Goal: Transaction & Acquisition: Obtain resource

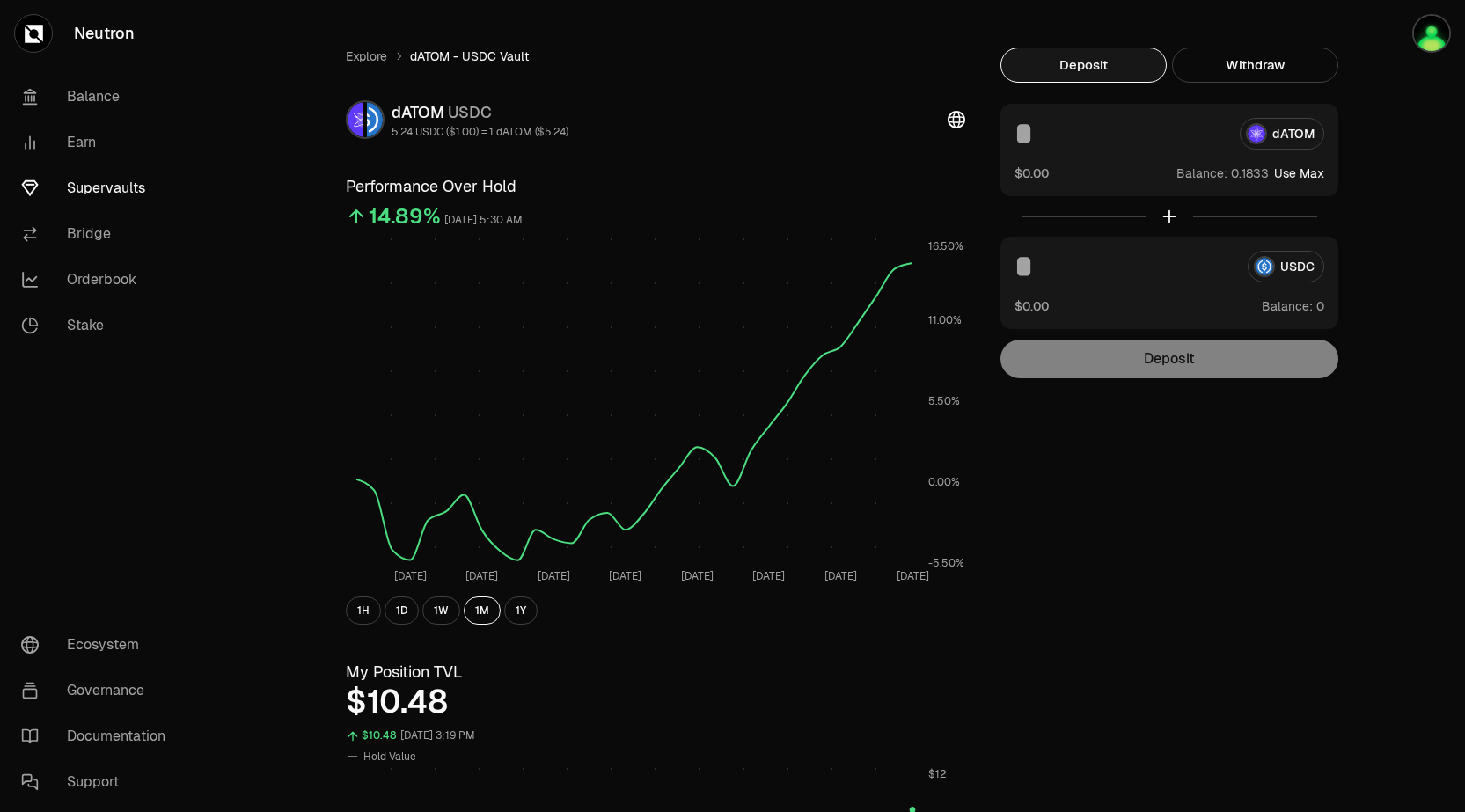
scroll to position [17, 0]
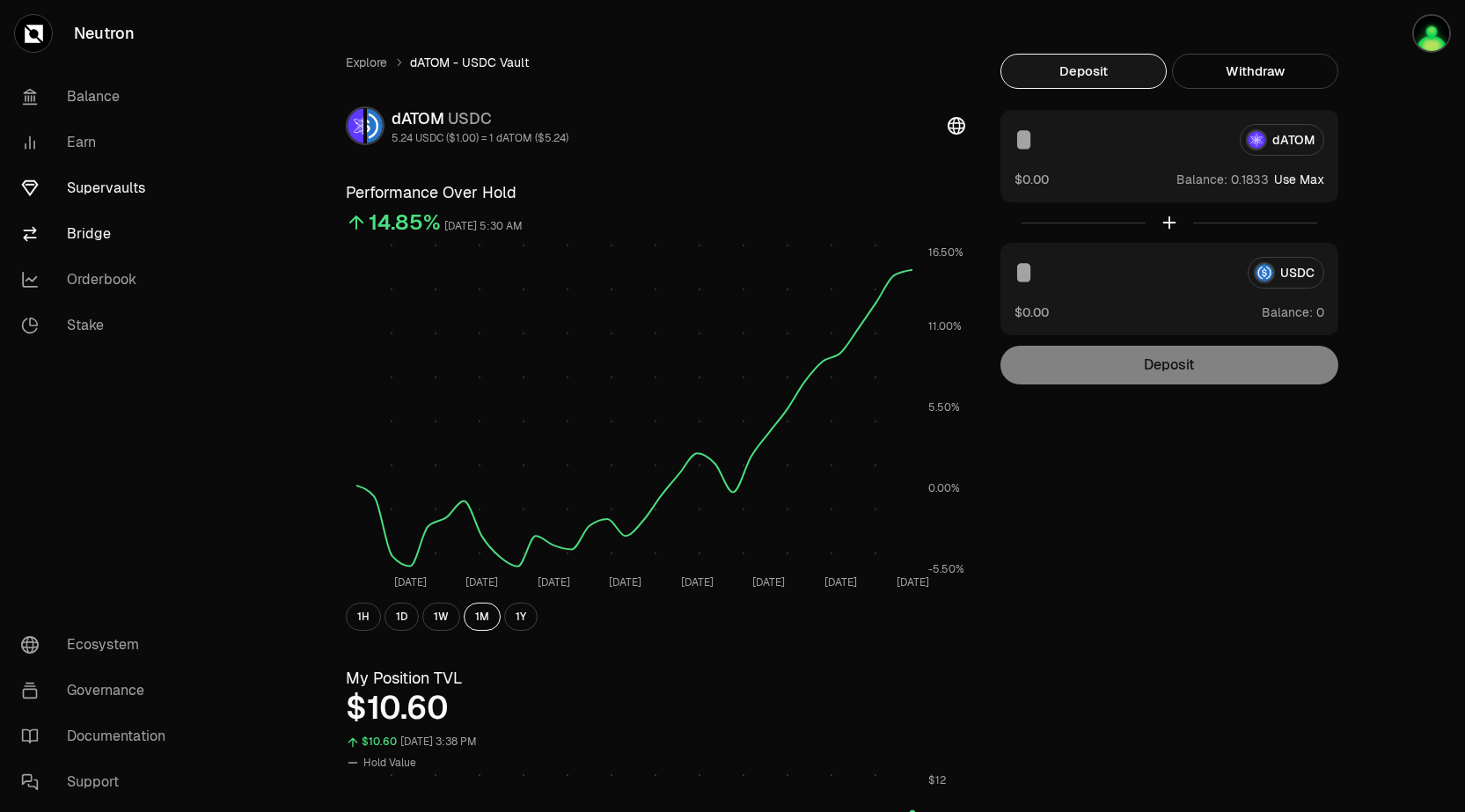
click at [90, 229] on link "Bridge" at bounding box center [99, 233] width 183 height 46
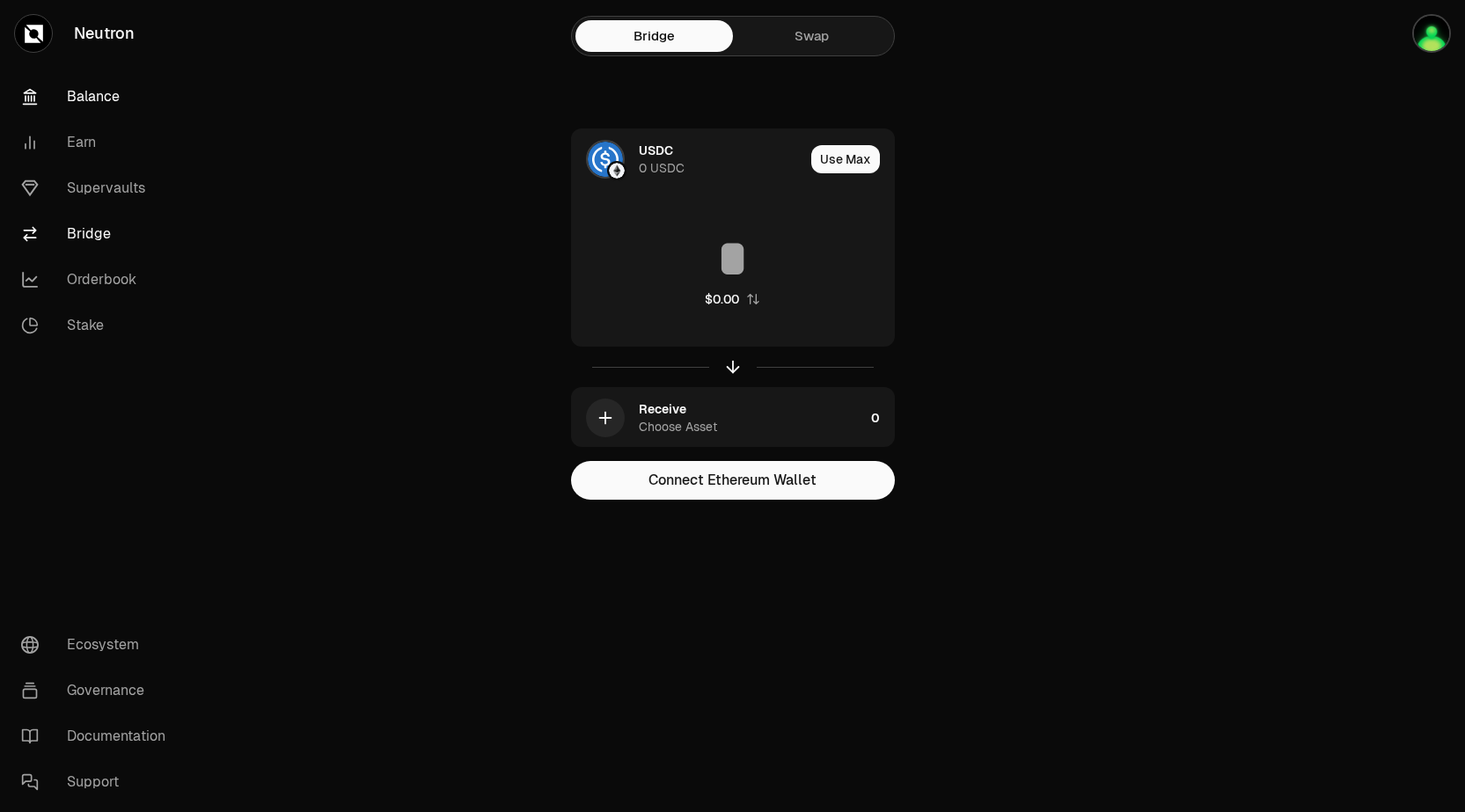
click at [97, 104] on link "Balance" at bounding box center [99, 97] width 183 height 46
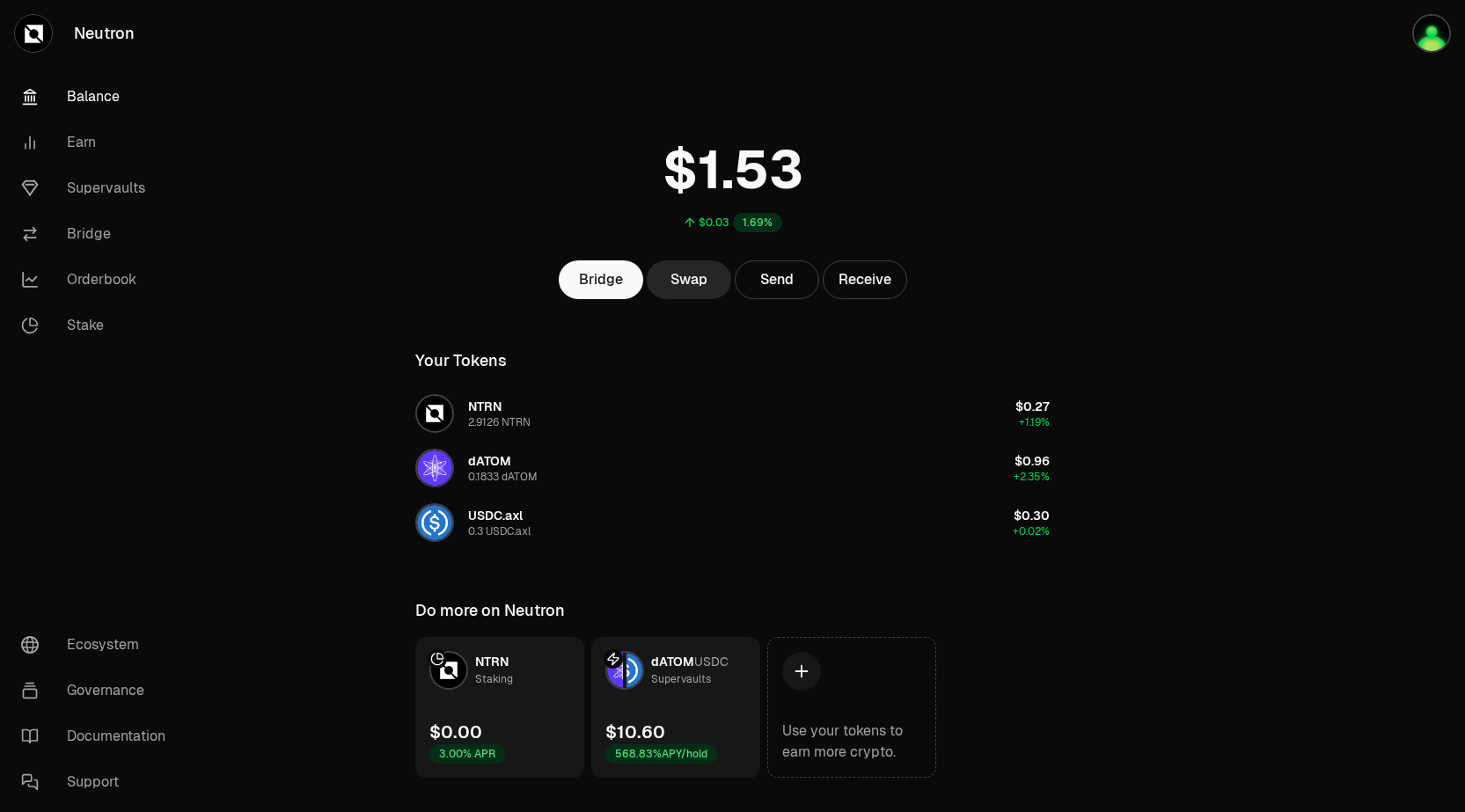
scroll to position [36, 0]
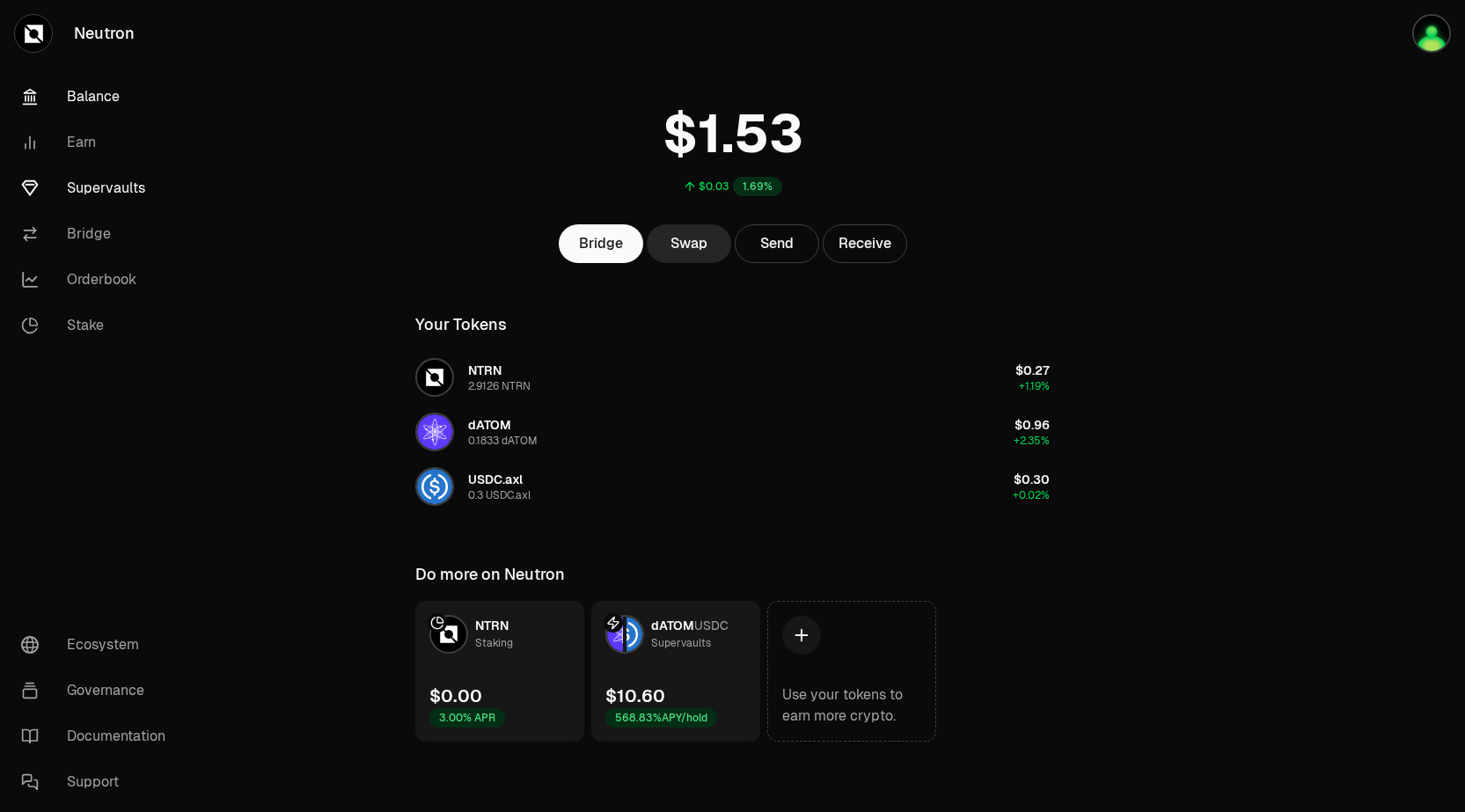
click at [97, 174] on link "Supervaults" at bounding box center [99, 188] width 183 height 46
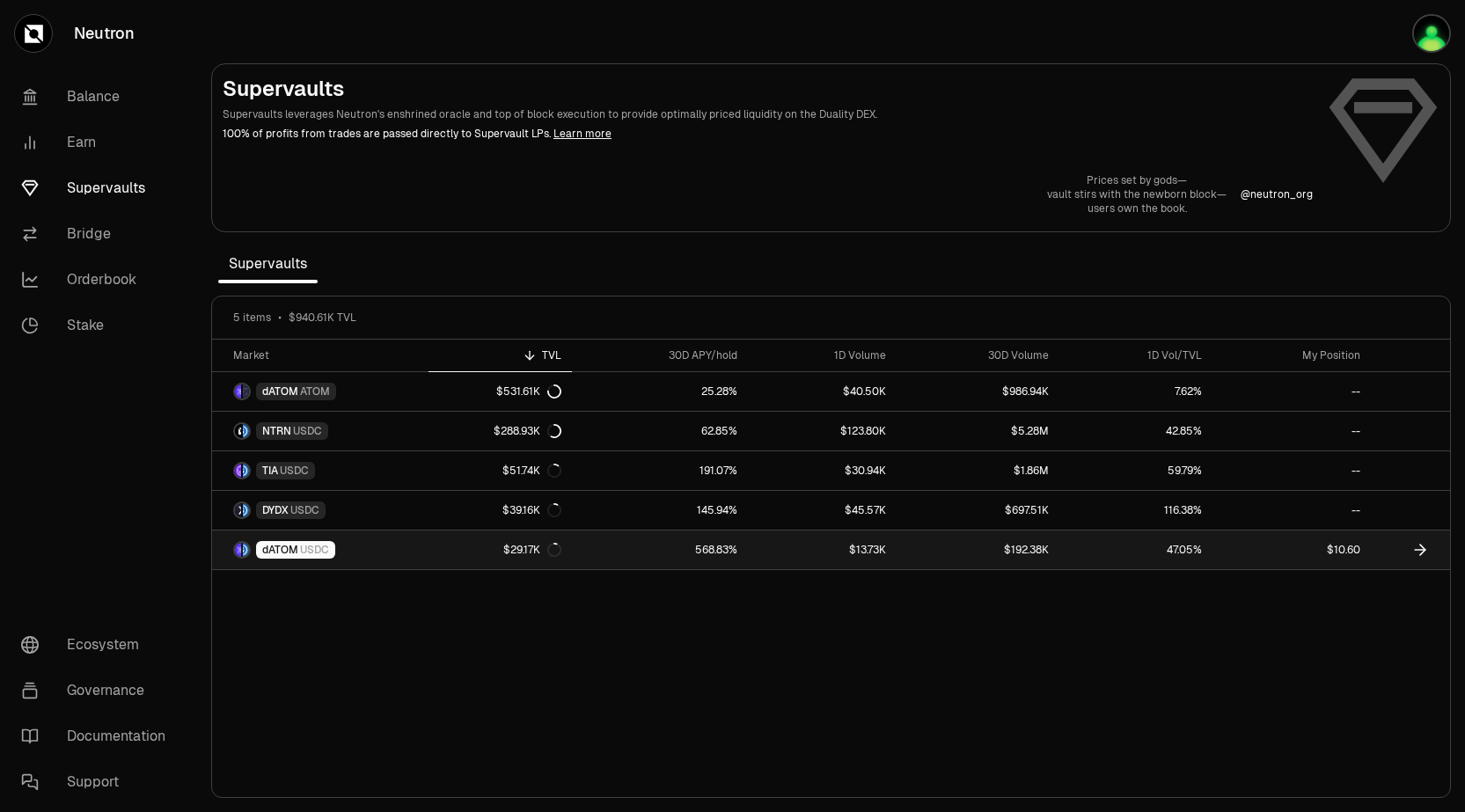
click at [1349, 555] on link "$10.60" at bounding box center [1292, 550] width 158 height 39
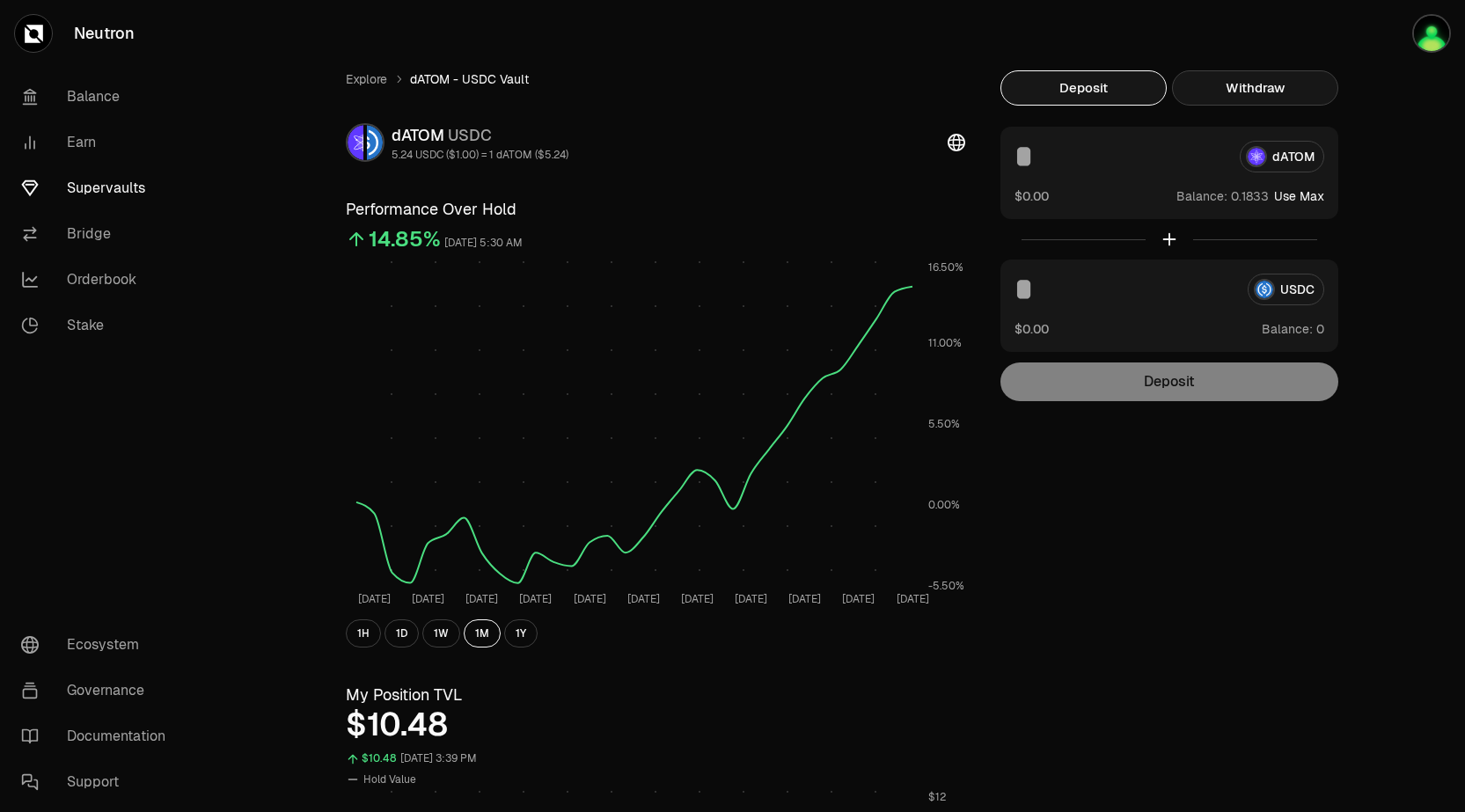
click at [1260, 87] on button "Withdraw" at bounding box center [1255, 88] width 166 height 35
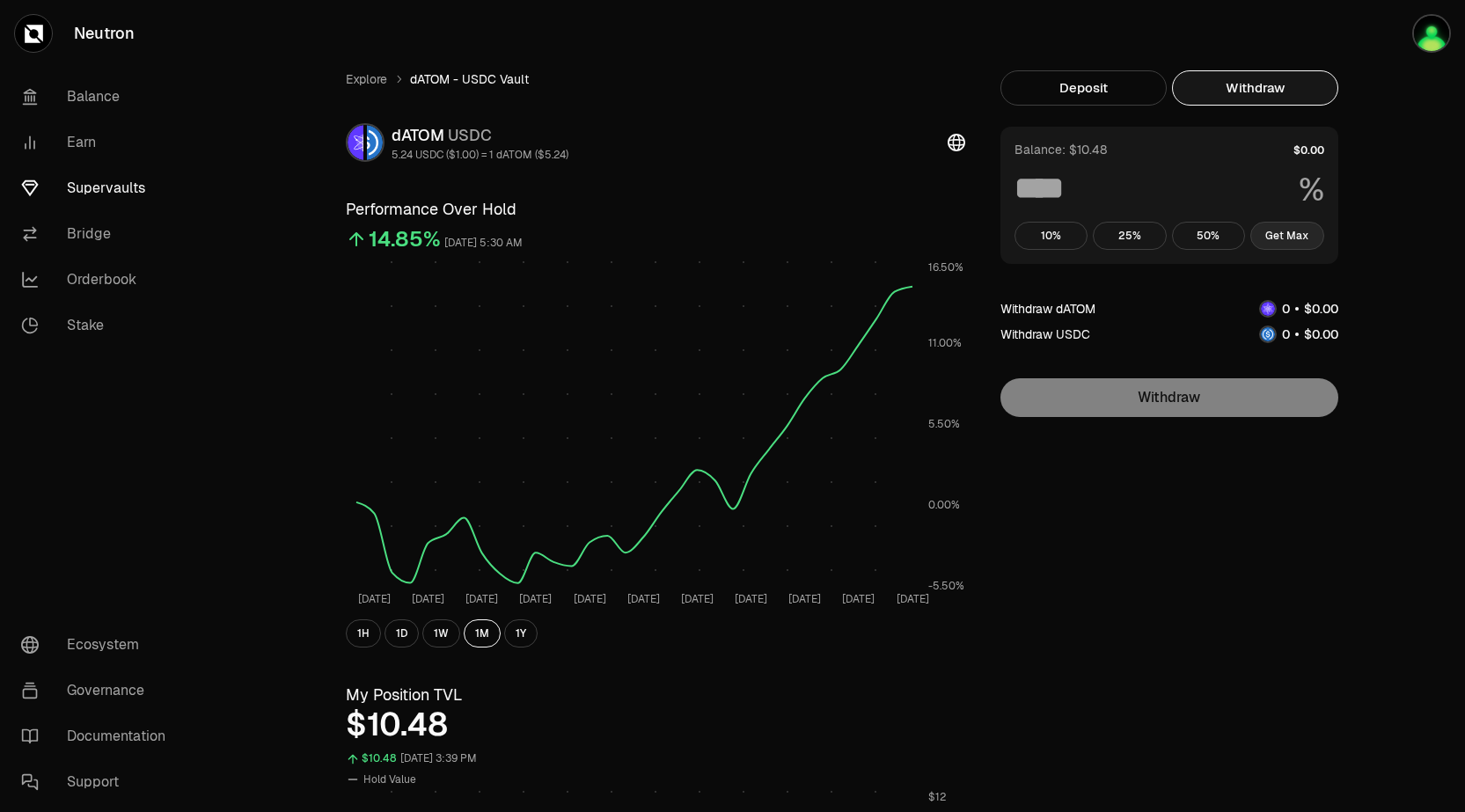
click at [1278, 232] on button "Get Max" at bounding box center [1287, 236] width 74 height 28
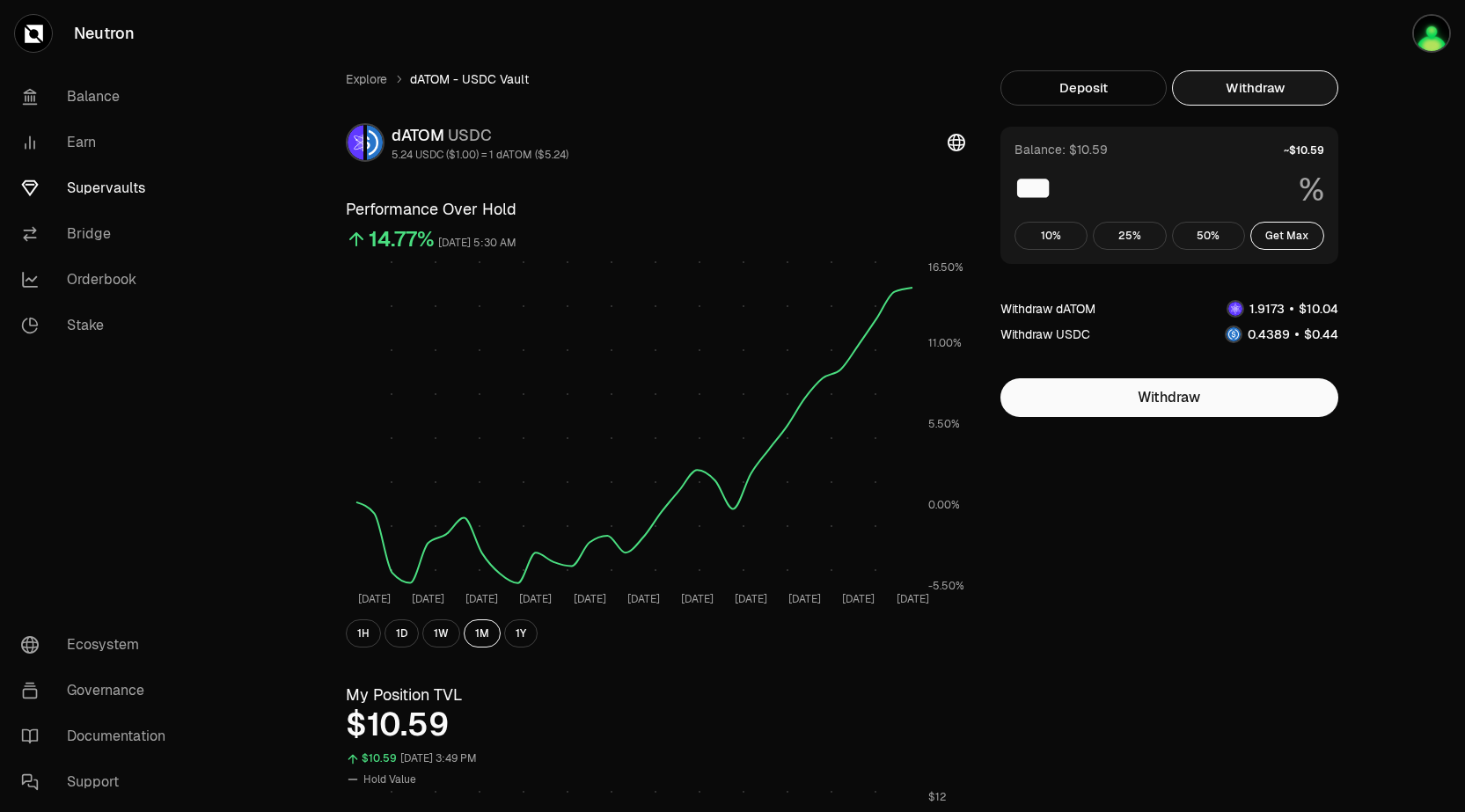
click at [1287, 250] on div "Balance: $10.59 *** % 10% 25% 50% Get Max" at bounding box center [1170, 195] width 338 height 138
click at [1053, 234] on button "10%" at bounding box center [1052, 236] width 74 height 28
click at [1136, 237] on button "25%" at bounding box center [1130, 236] width 74 height 28
click at [1280, 228] on button "Get Max" at bounding box center [1287, 236] width 74 height 28
type input "***"
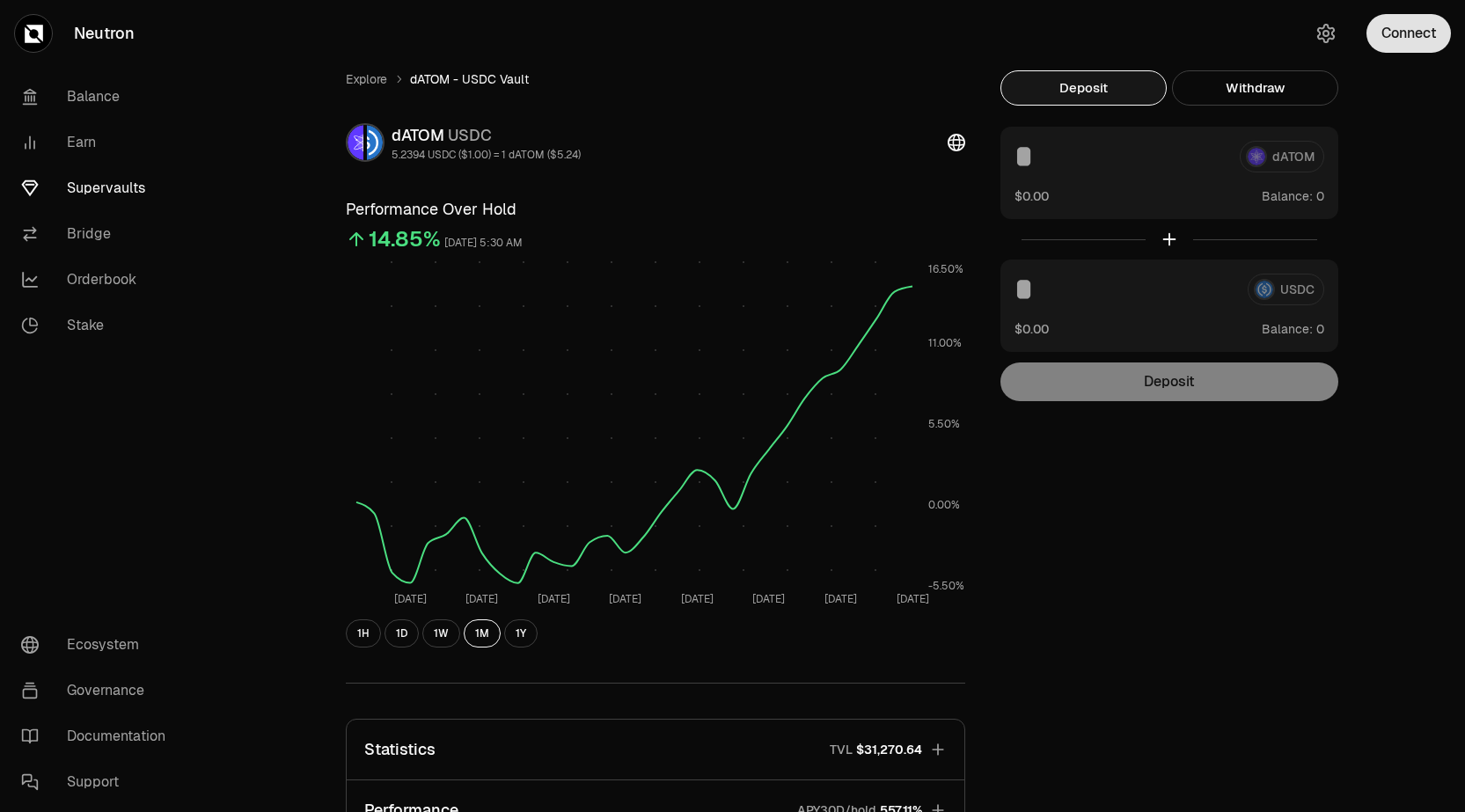
click at [1406, 39] on button "Connect" at bounding box center [1408, 33] width 85 height 39
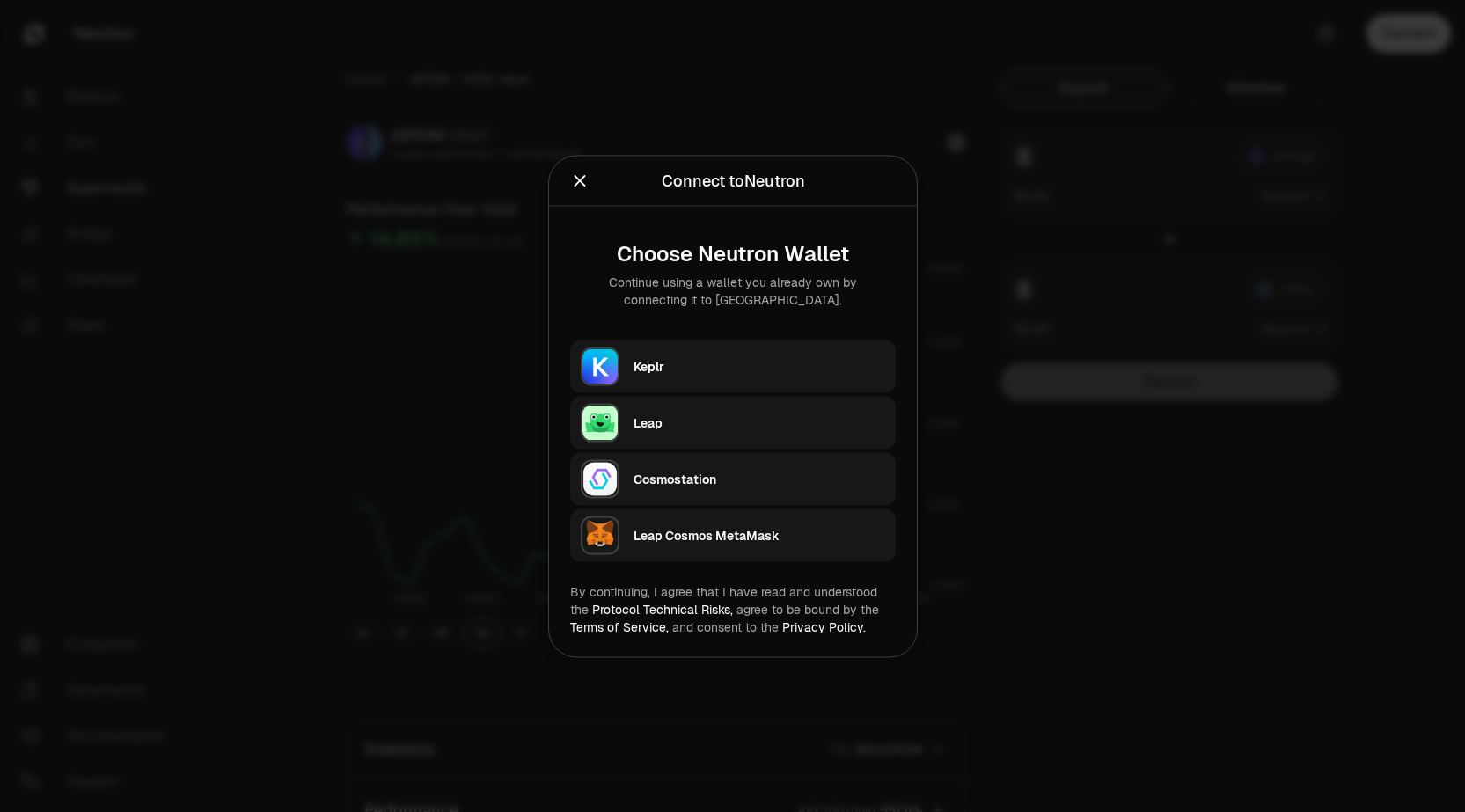
click at [653, 365] on div "Keplr" at bounding box center [759, 365] width 252 height 18
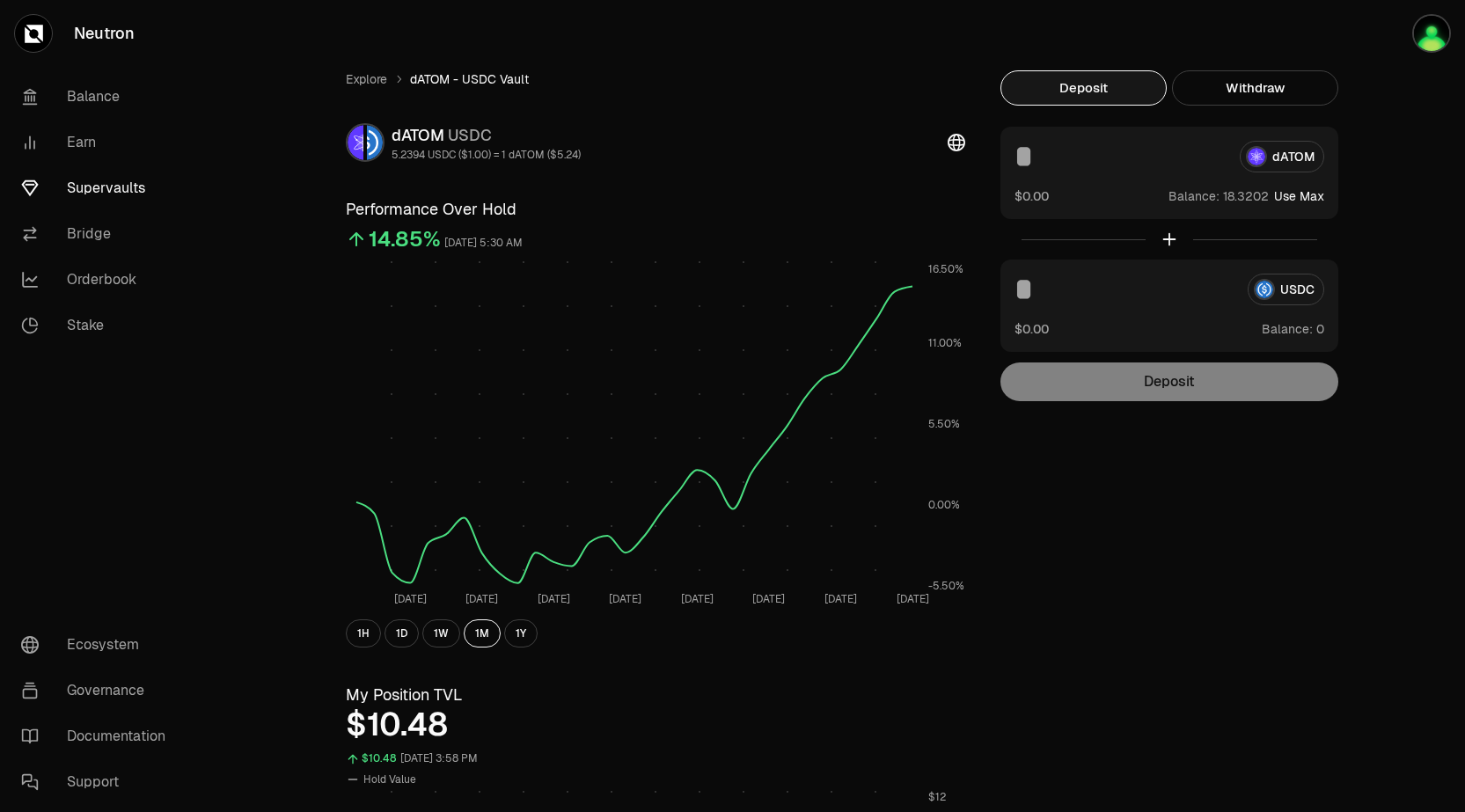
click at [1312, 190] on button "Use Max" at bounding box center [1300, 196] width 50 height 18
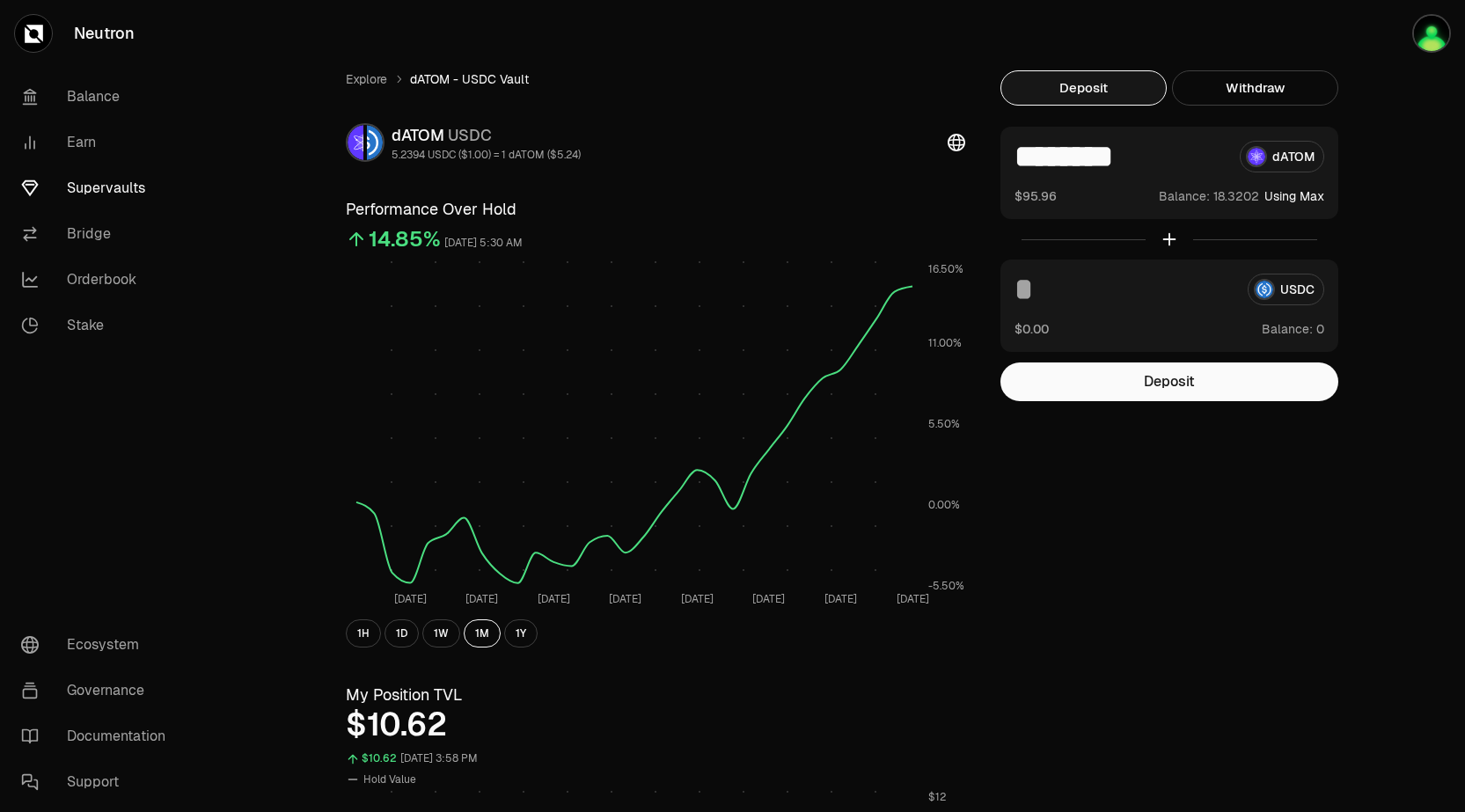
drag, startPoint x: 1077, startPoint y: 161, endPoint x: 1289, endPoint y: 258, distance: 233.1
click at [1289, 258] on div "******** dATOM $95.96 Balance: Using Max USDC $0.00 Balance:" at bounding box center [1170, 239] width 338 height 225
type input "****"
click at [1188, 378] on button "Deposit" at bounding box center [1170, 382] width 338 height 39
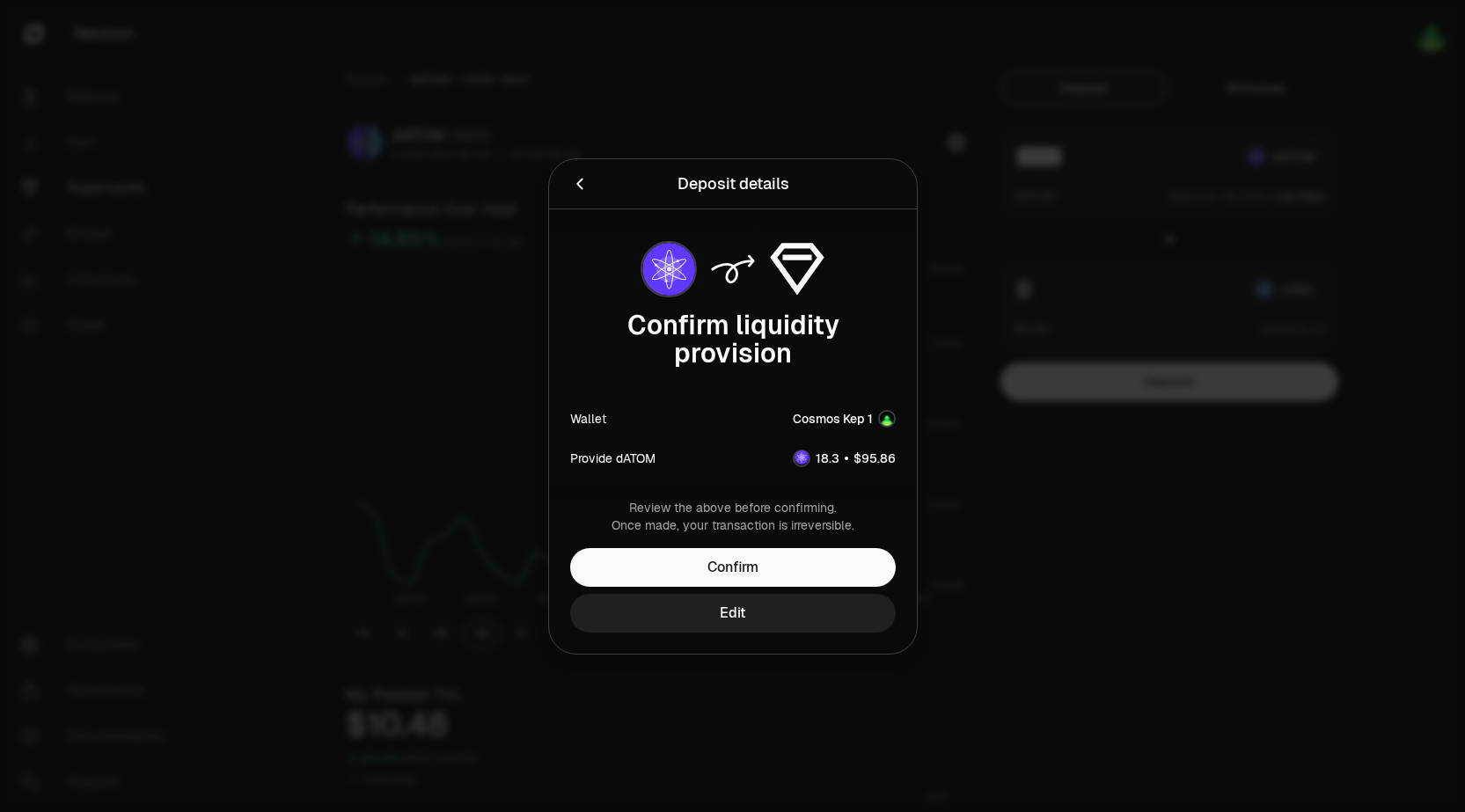
click at [787, 594] on button "Edit" at bounding box center [733, 613] width 325 height 39
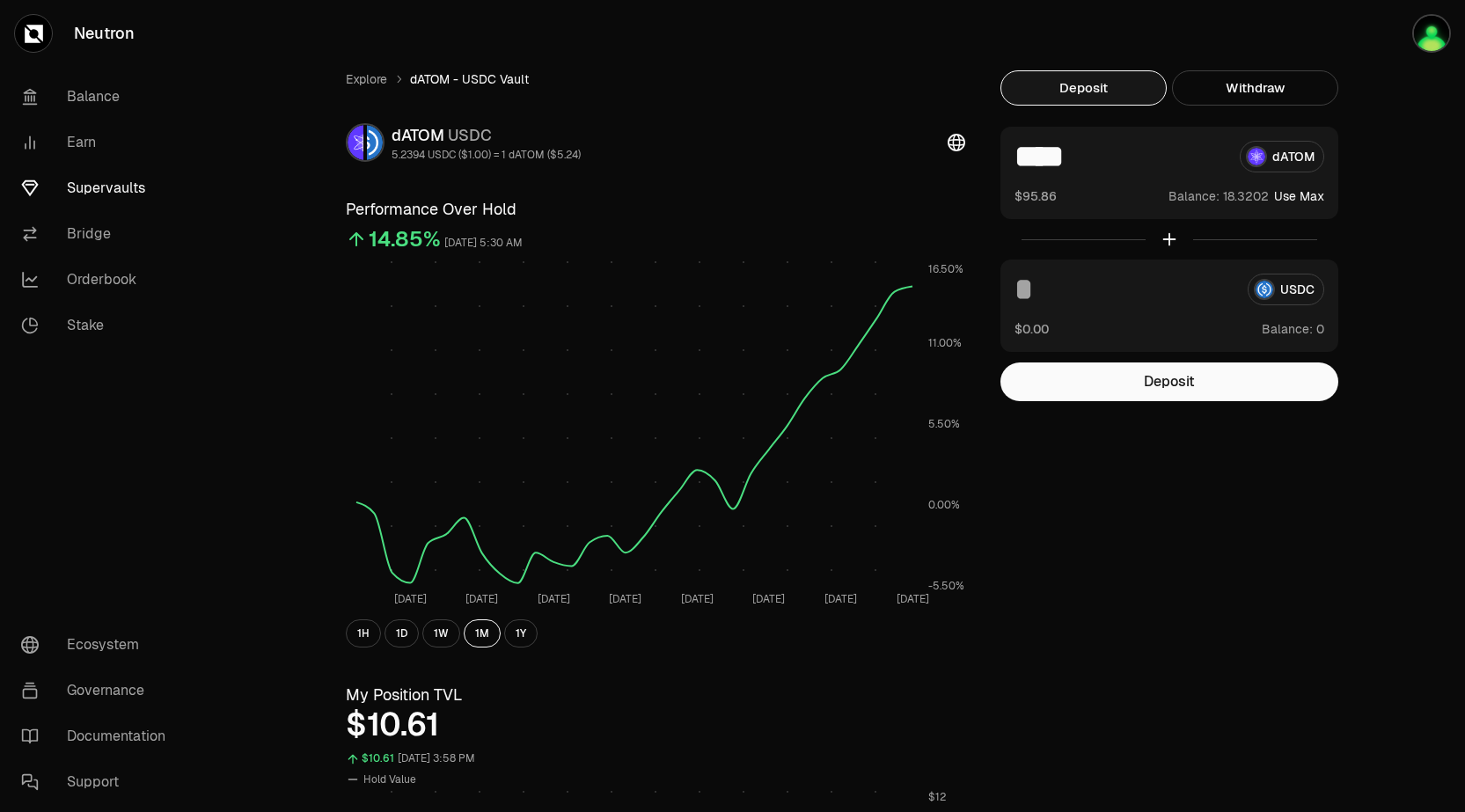
click at [1169, 237] on div at bounding box center [1170, 240] width 338 height 41
click at [1444, 35] on img "button" at bounding box center [1432, 33] width 39 height 39
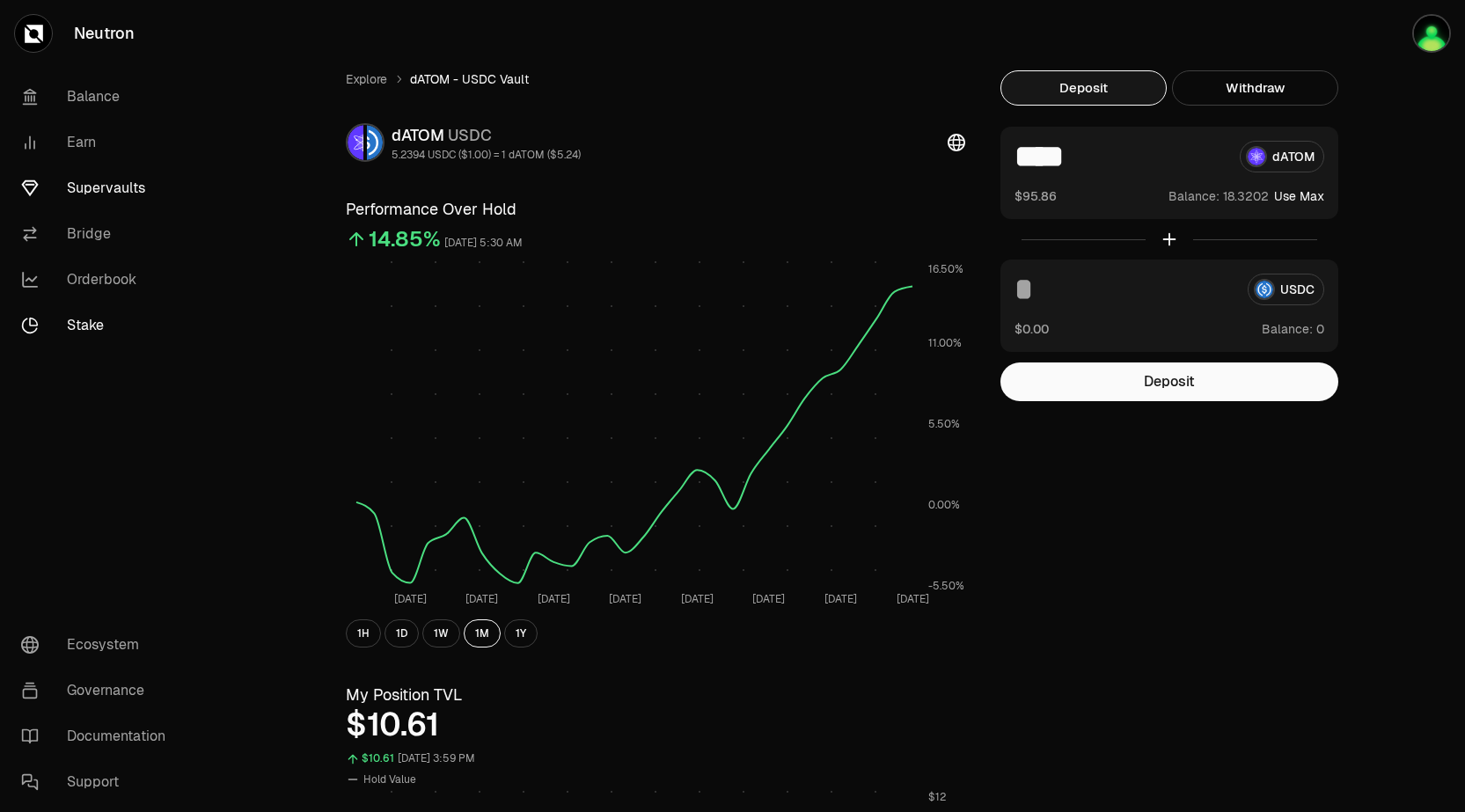
click at [110, 329] on link "Stake" at bounding box center [99, 325] width 183 height 46
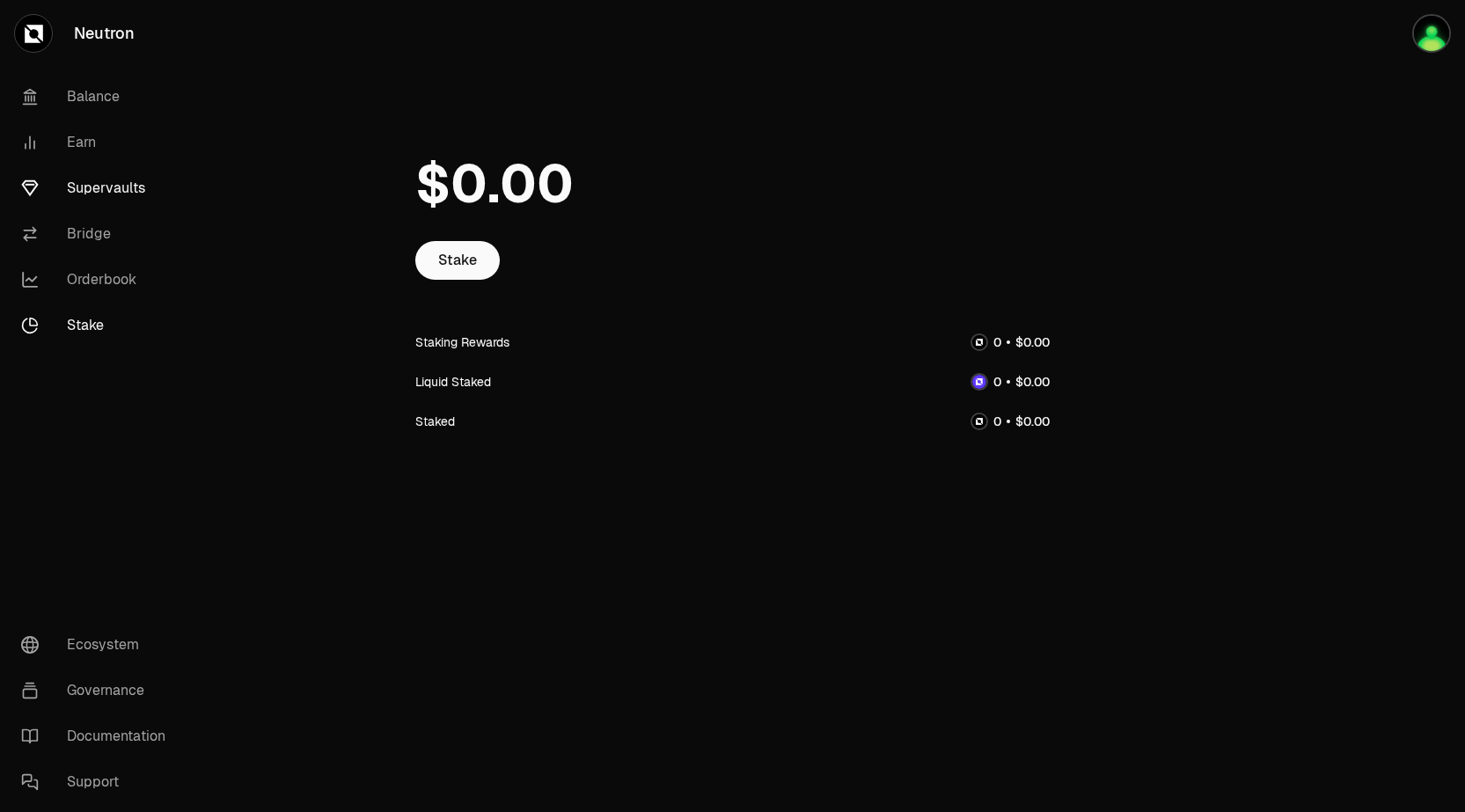
click at [125, 187] on link "Supervaults" at bounding box center [99, 188] width 183 height 46
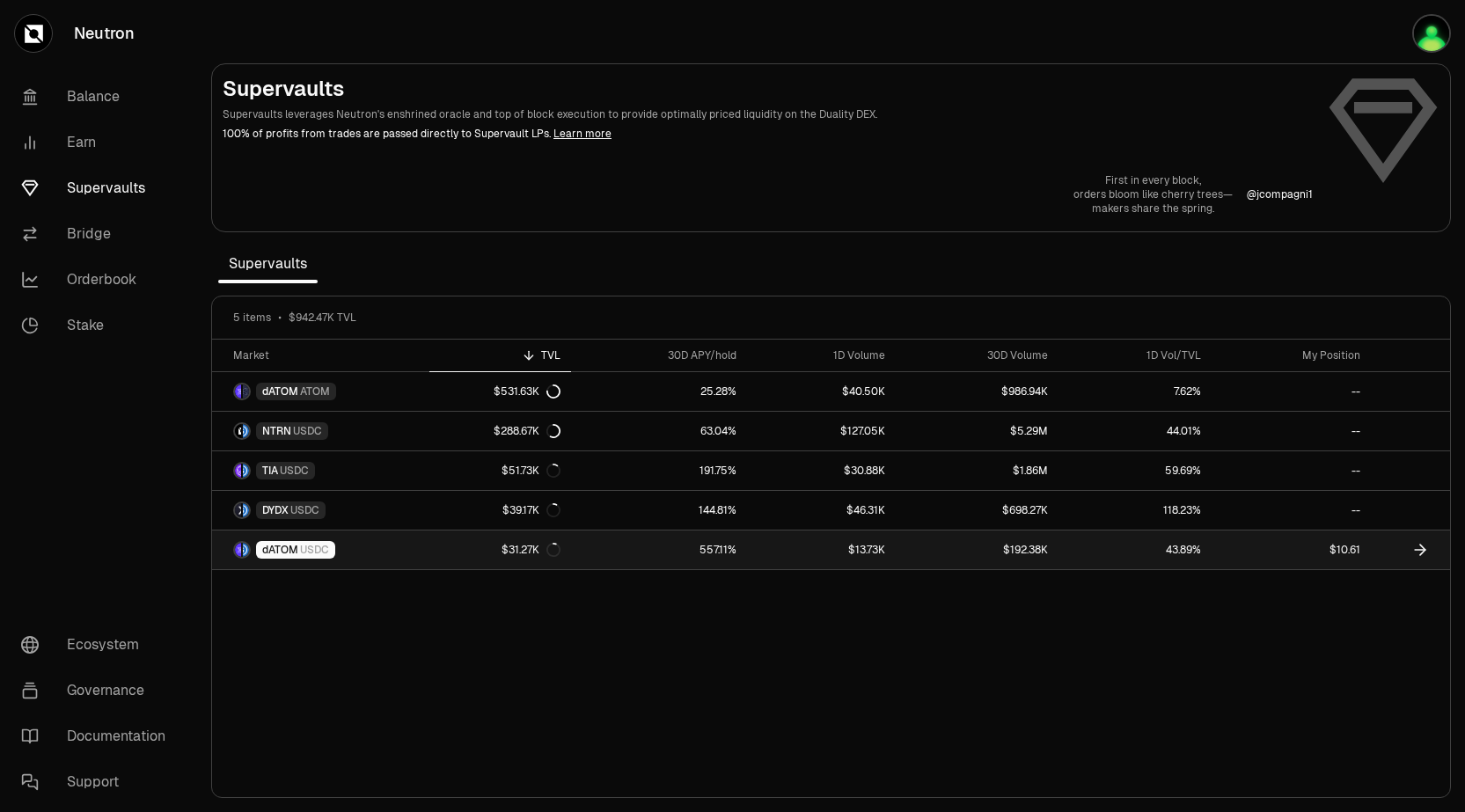
click at [1330, 544] on link "$10.61" at bounding box center [1291, 550] width 159 height 39
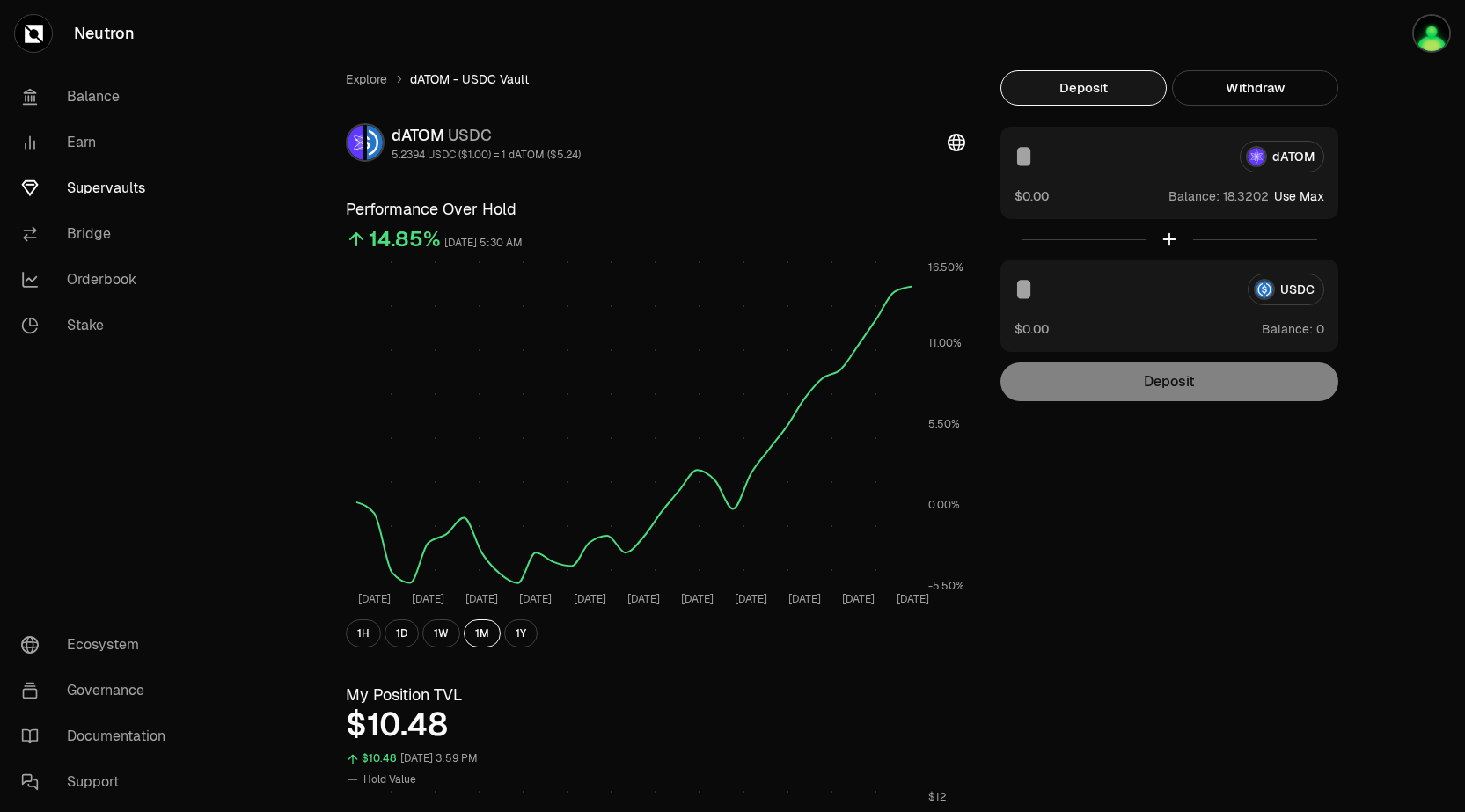
click at [1166, 307] on div "USDC $0.00 Balance:" at bounding box center [1170, 305] width 338 height 92
click at [1095, 291] on input at bounding box center [1125, 289] width 219 height 32
click at [1257, 88] on button "Withdraw" at bounding box center [1255, 88] width 166 height 35
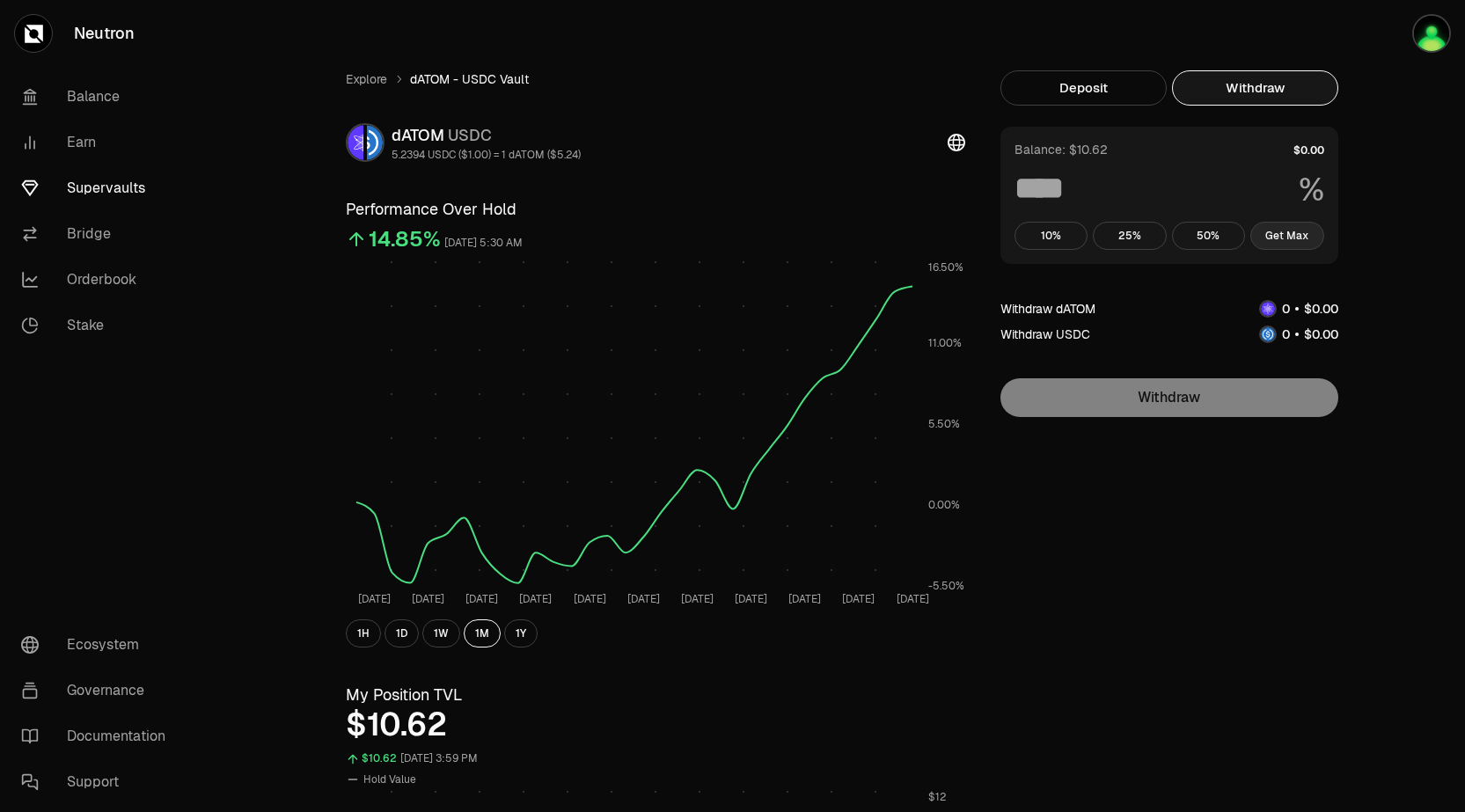
click at [1287, 233] on button "Get Max" at bounding box center [1287, 236] width 74 height 28
type input "***"
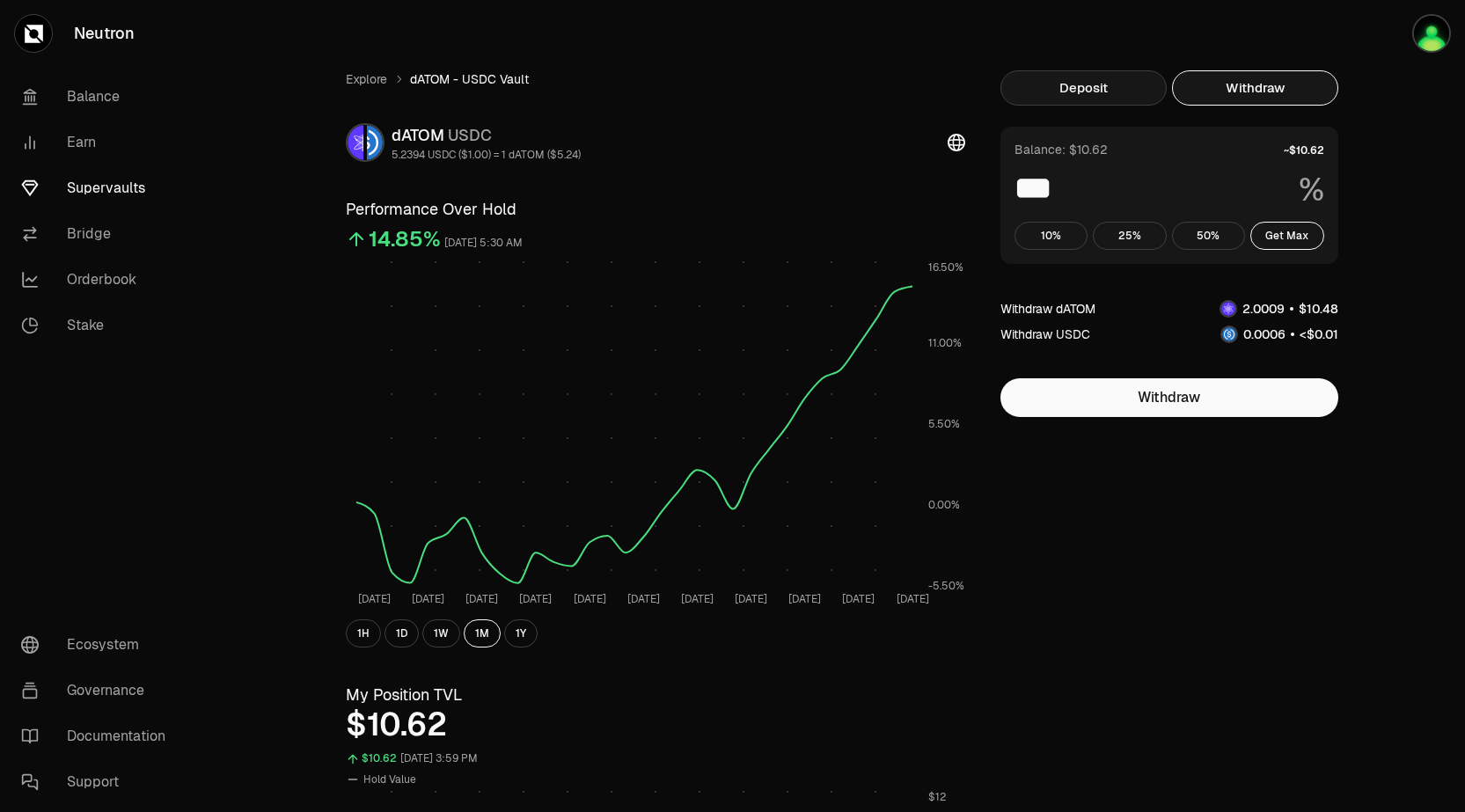
click at [1133, 96] on button "Deposit" at bounding box center [1084, 88] width 166 height 35
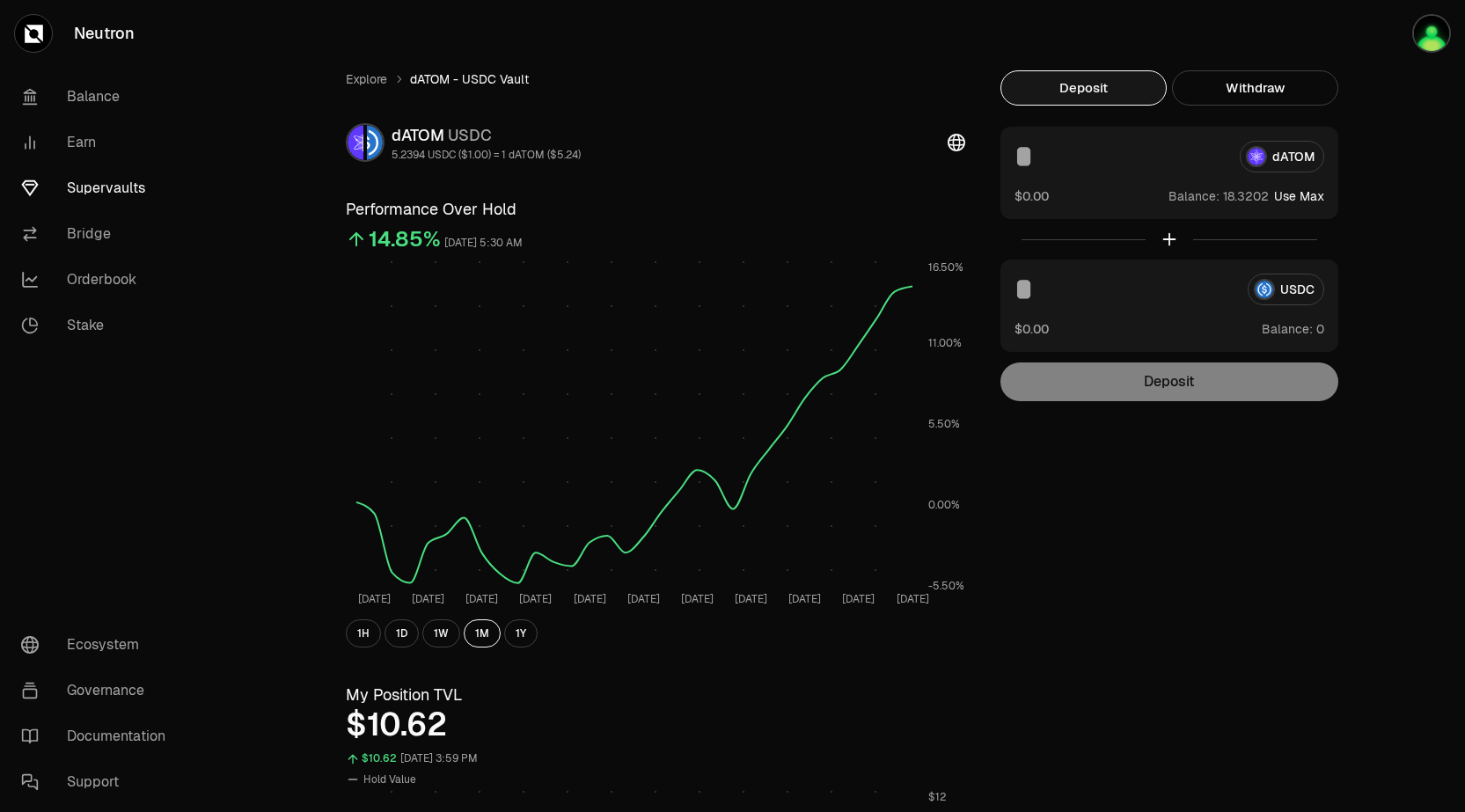
click at [1153, 153] on input at bounding box center [1120, 156] width 211 height 32
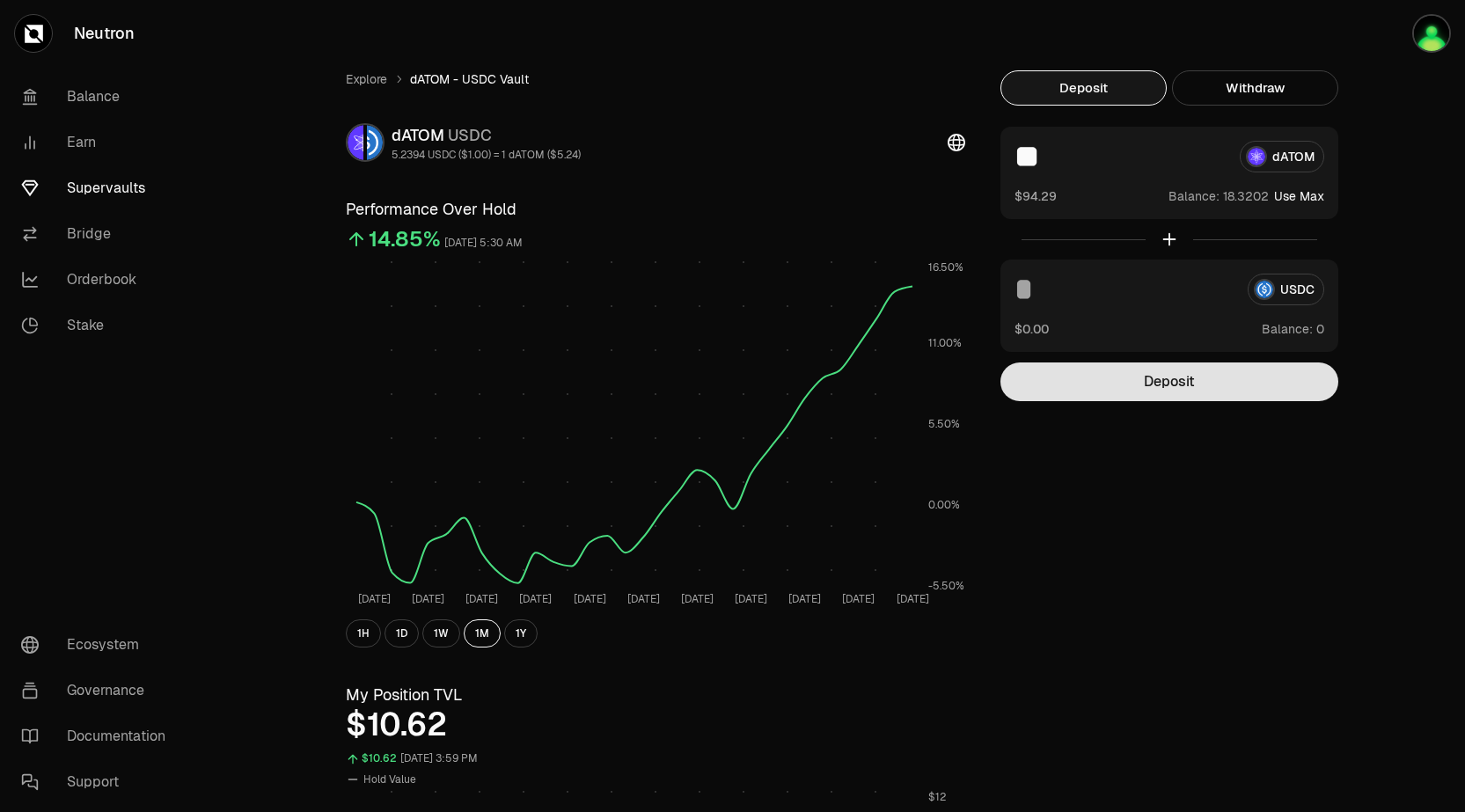
type input "**"
click at [1198, 379] on button "Deposit" at bounding box center [1170, 382] width 338 height 39
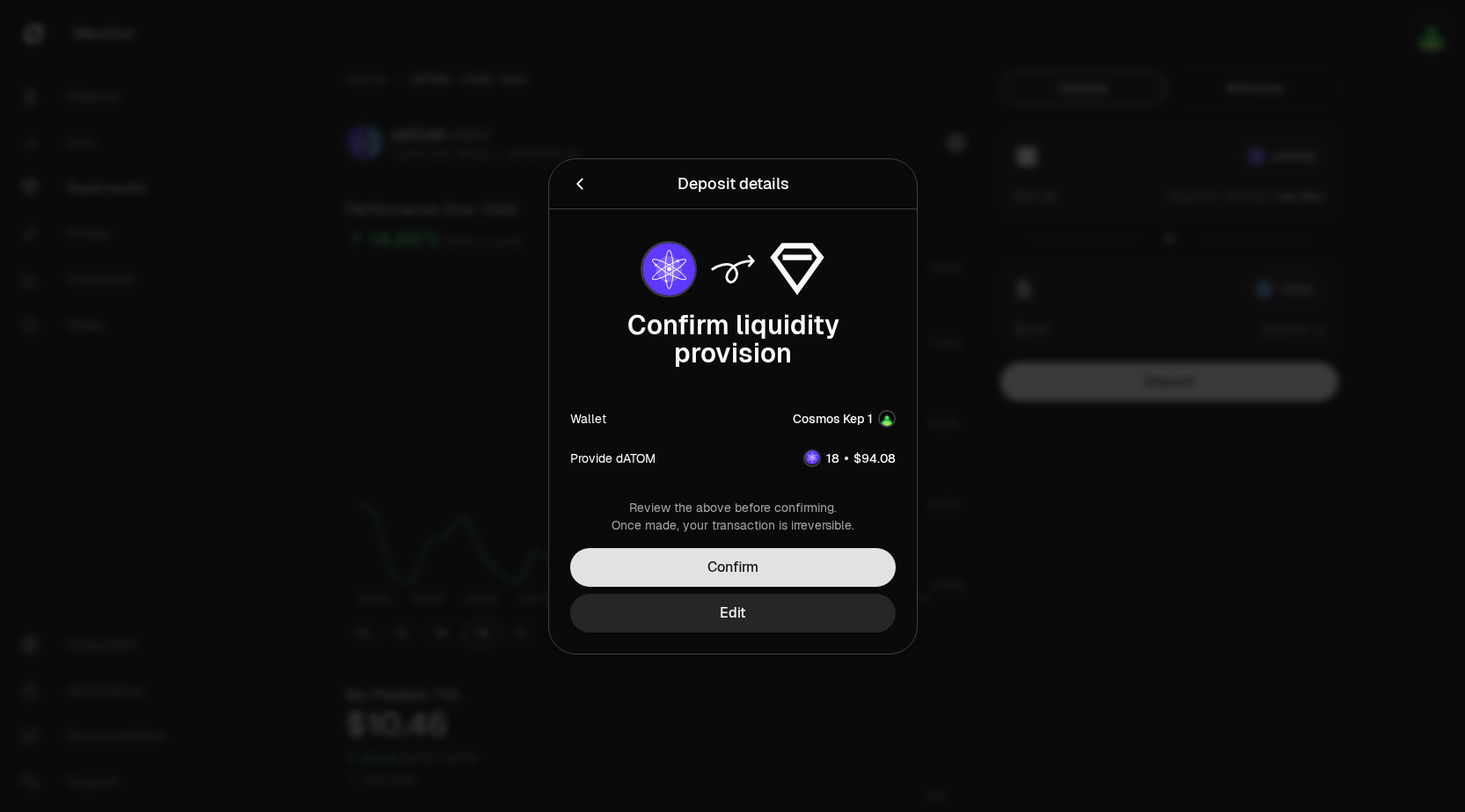
click at [828, 548] on button "Confirm" at bounding box center [733, 568] width 325 height 39
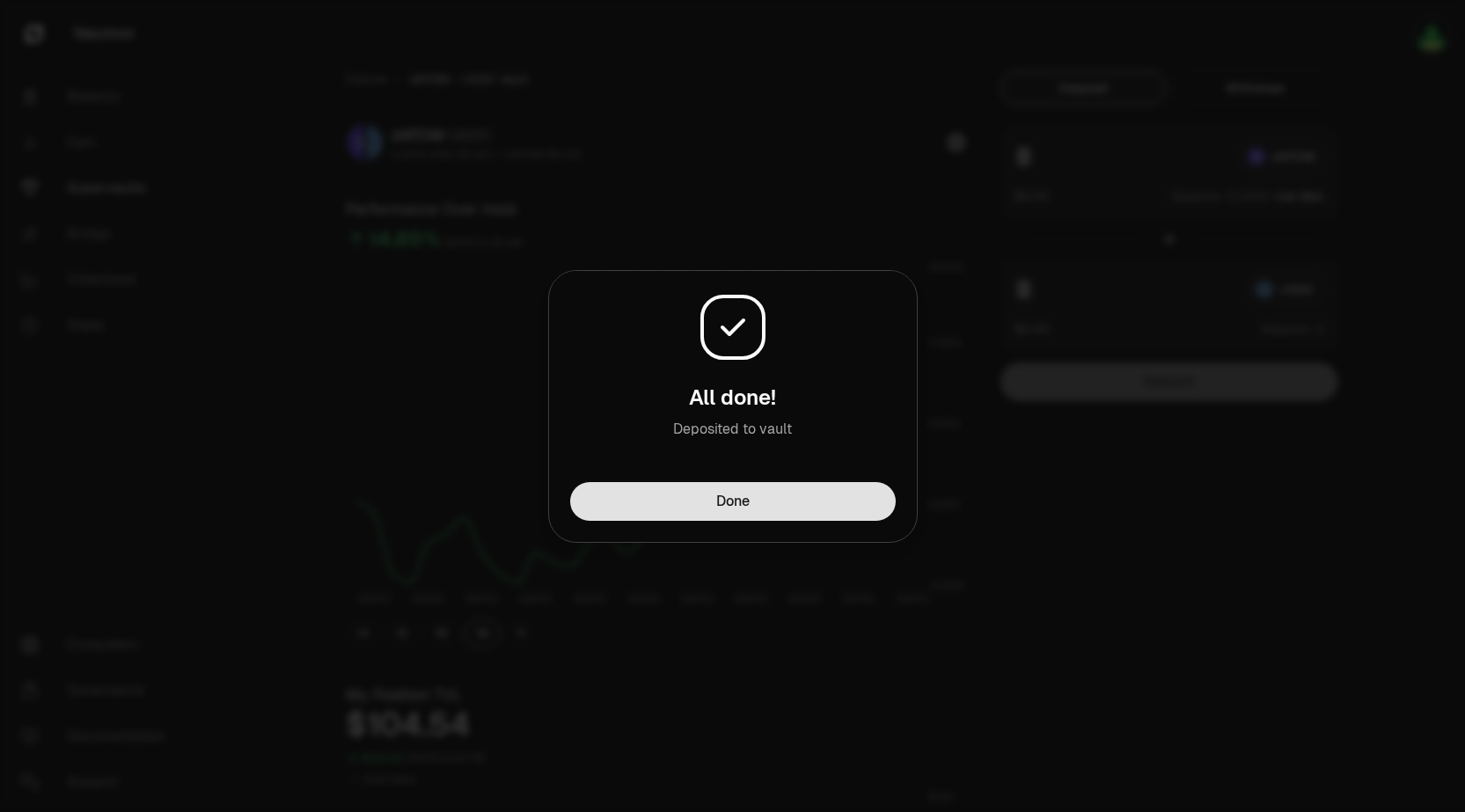
click at [758, 504] on button "Done" at bounding box center [733, 502] width 325 height 39
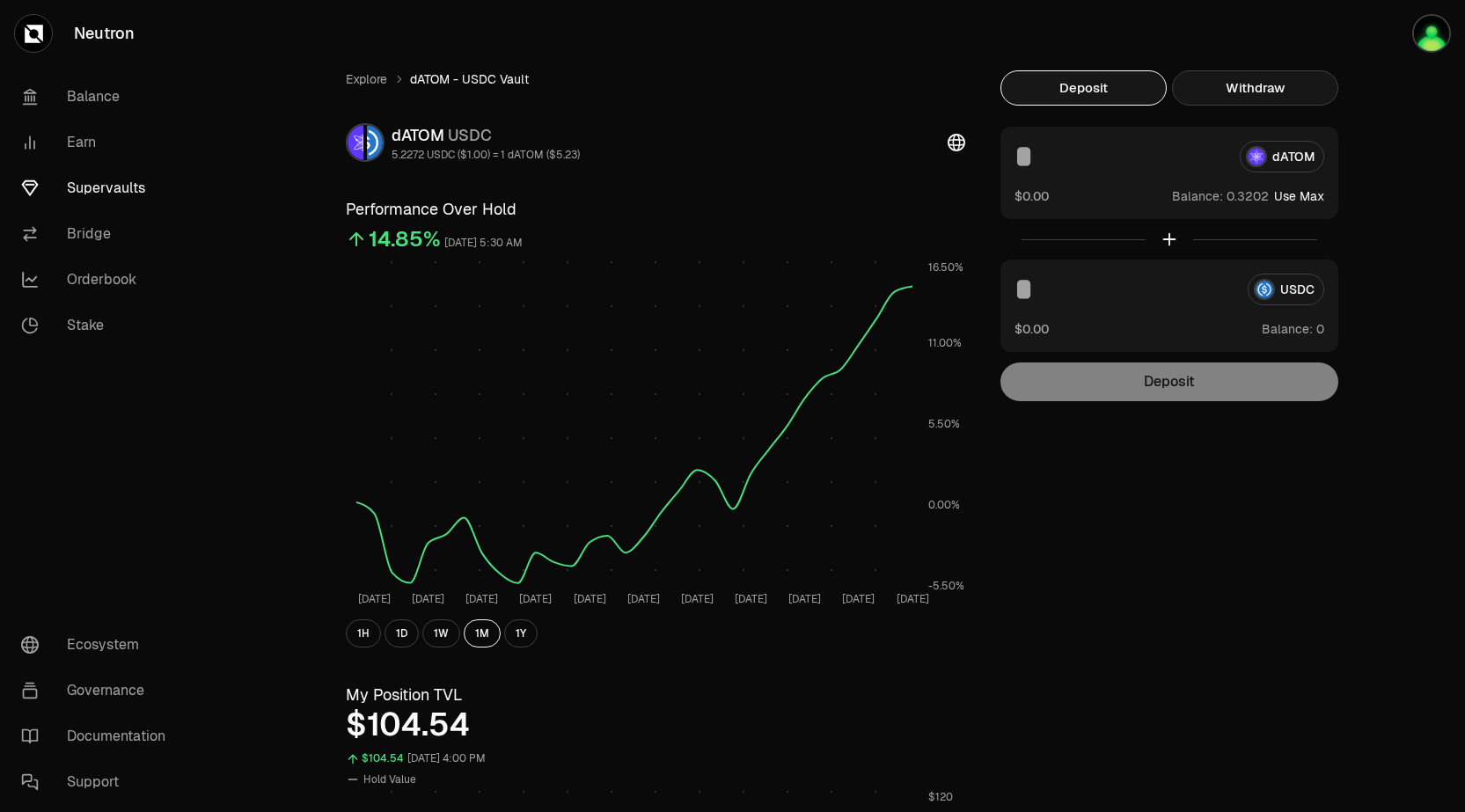
click at [1250, 91] on button "Withdraw" at bounding box center [1255, 88] width 166 height 35
click at [1269, 92] on button "Withdraw" at bounding box center [1255, 88] width 166 height 35
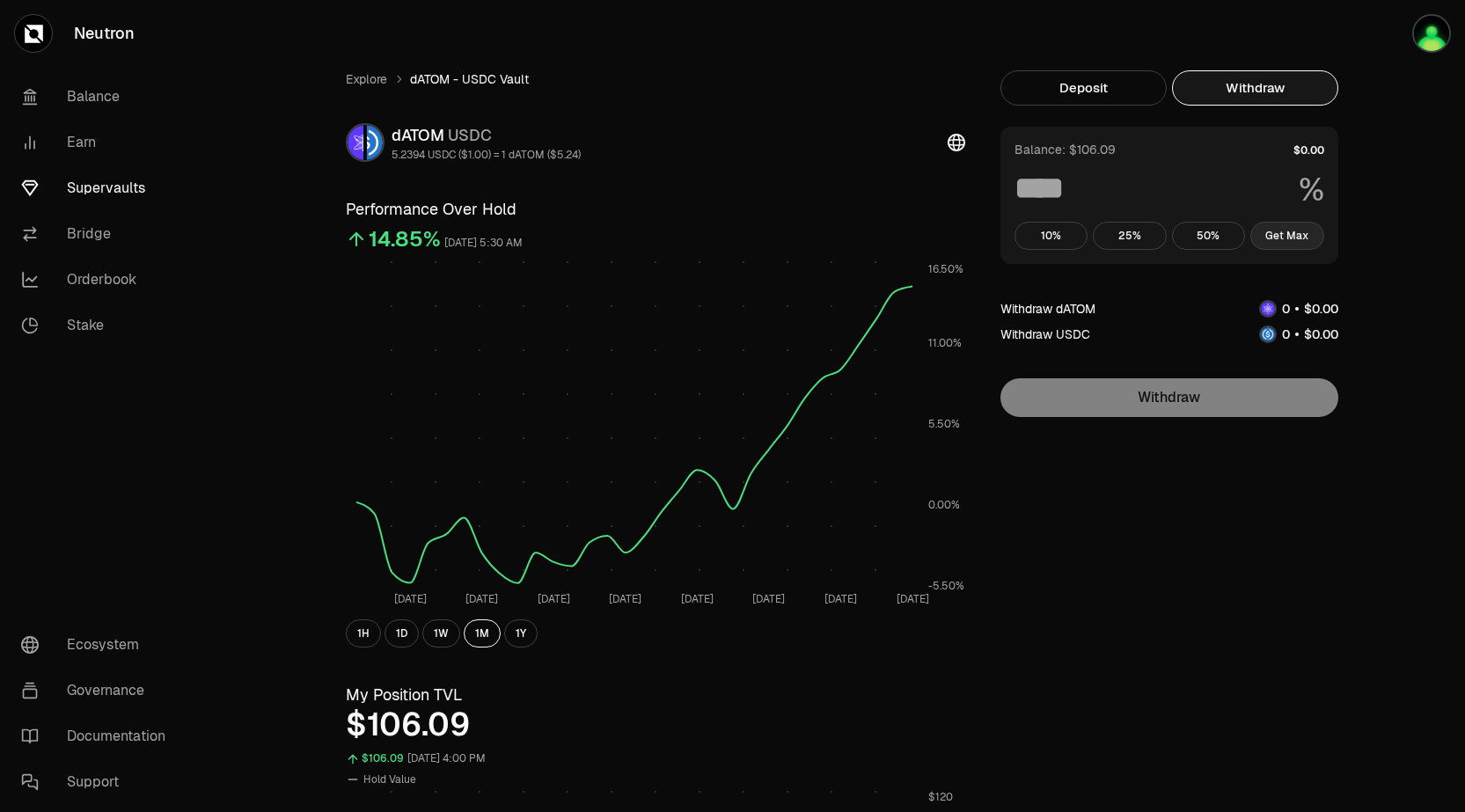
click at [1283, 236] on button "Get Max" at bounding box center [1287, 236] width 74 height 28
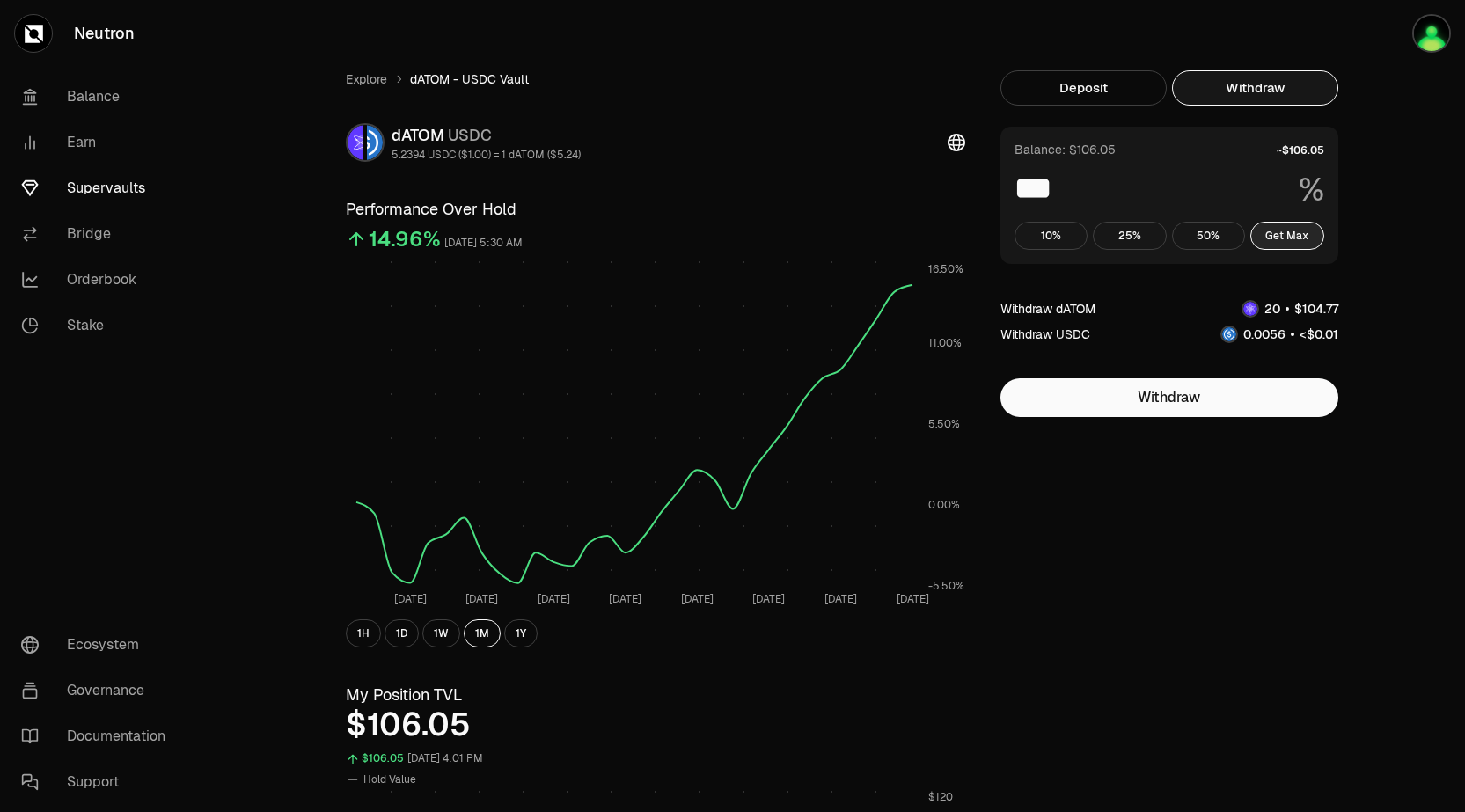
click at [1283, 223] on button "Get Max" at bounding box center [1287, 236] width 74 height 28
click at [1059, 229] on button "10%" at bounding box center [1052, 236] width 74 height 28
click at [1281, 236] on button "Get Max" at bounding box center [1287, 236] width 74 height 28
click at [1275, 238] on button "Get Max" at bounding box center [1287, 236] width 74 height 28
click at [1140, 92] on button "Deposit" at bounding box center [1084, 88] width 166 height 35
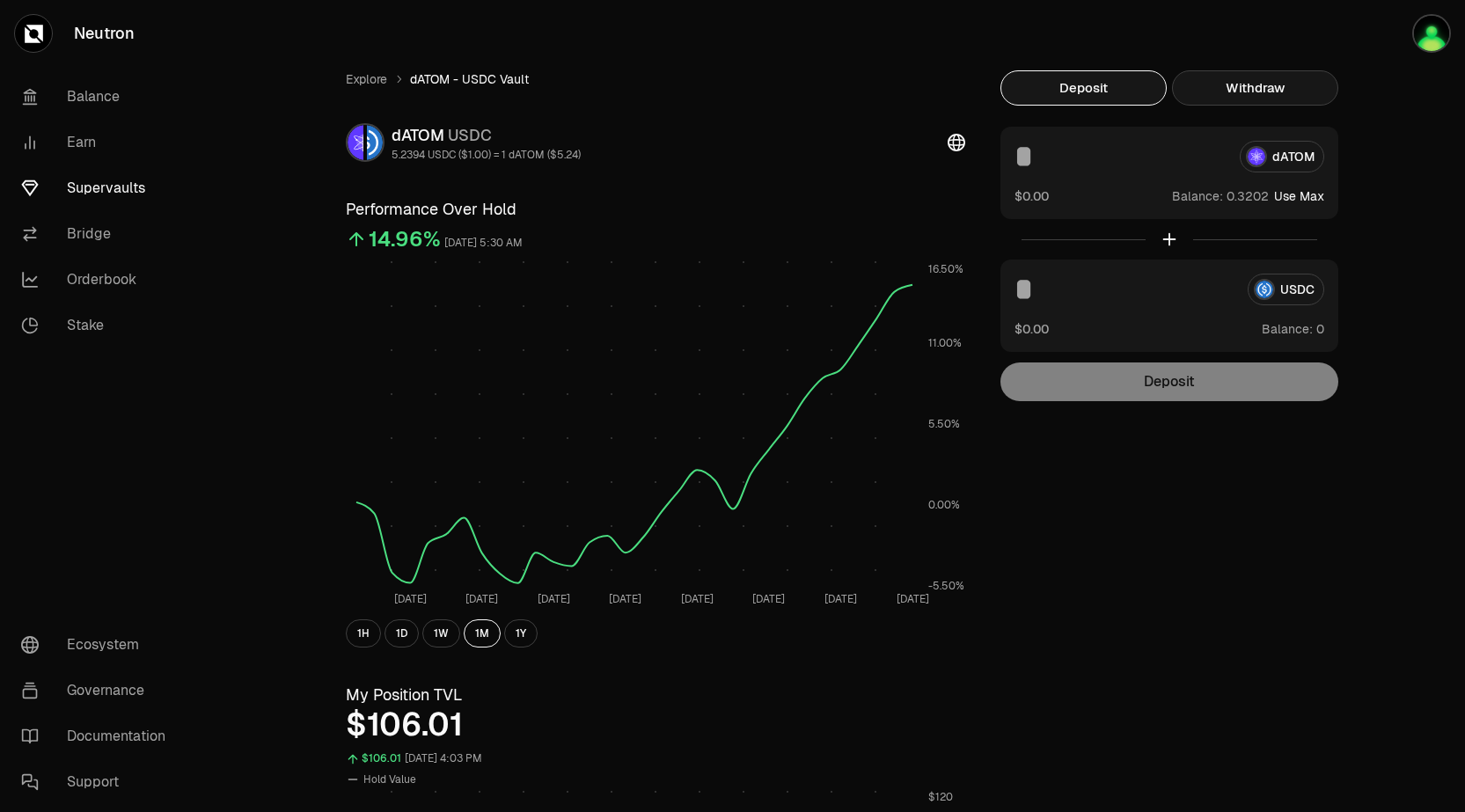
click at [1283, 98] on button "Withdraw" at bounding box center [1255, 88] width 166 height 35
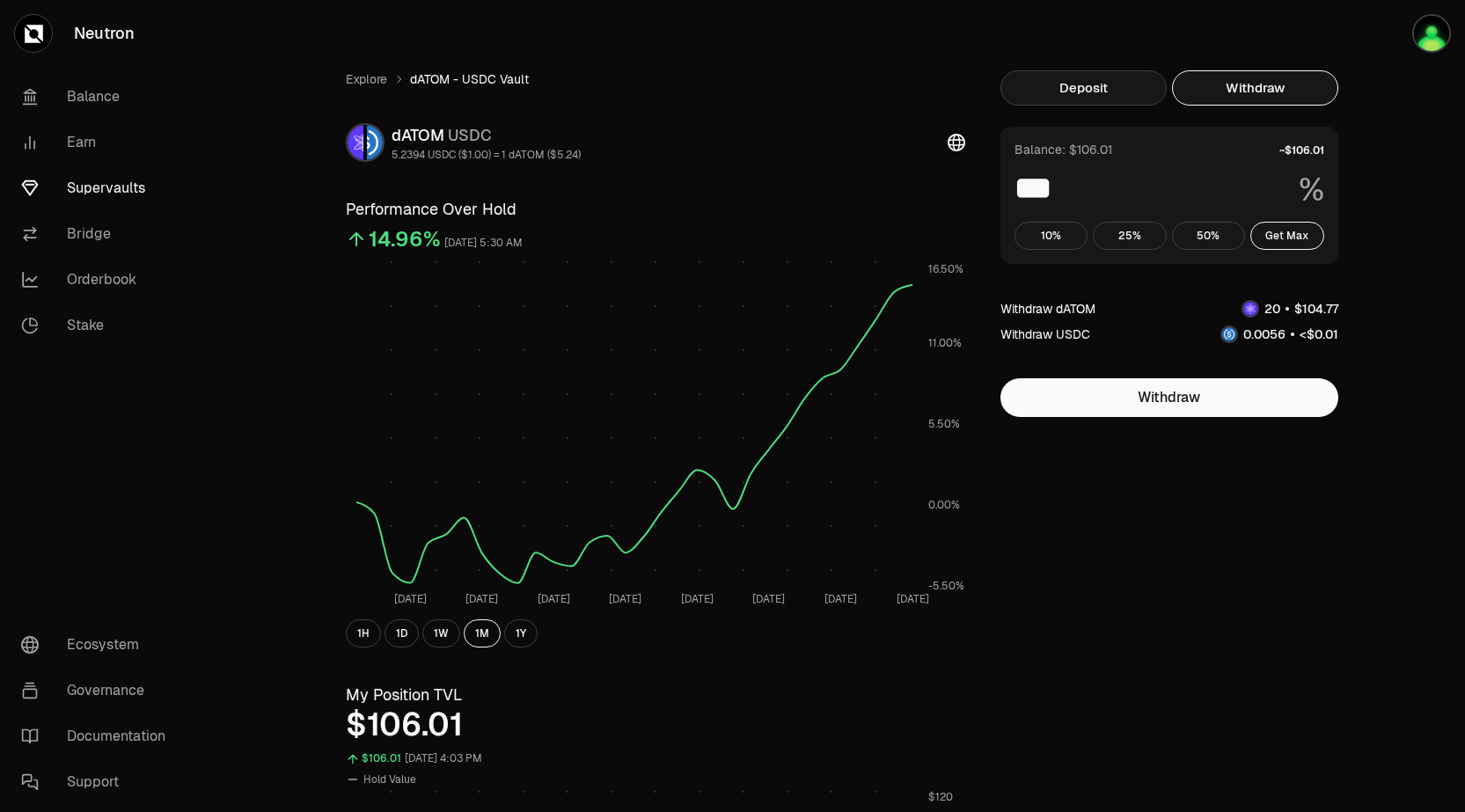
click at [1109, 88] on button "Deposit" at bounding box center [1084, 88] width 166 height 35
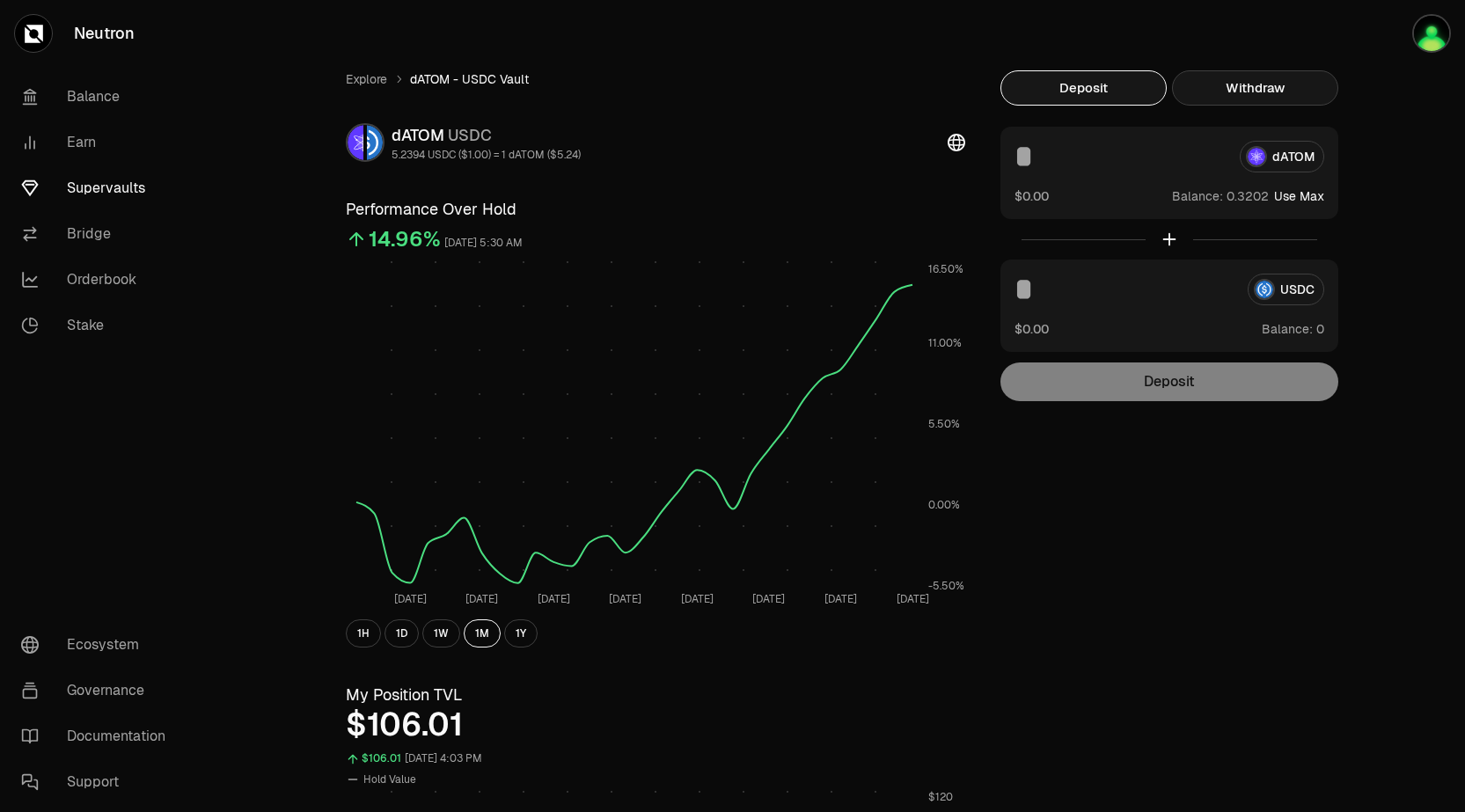
click at [1249, 84] on button "Withdraw" at bounding box center [1255, 88] width 166 height 35
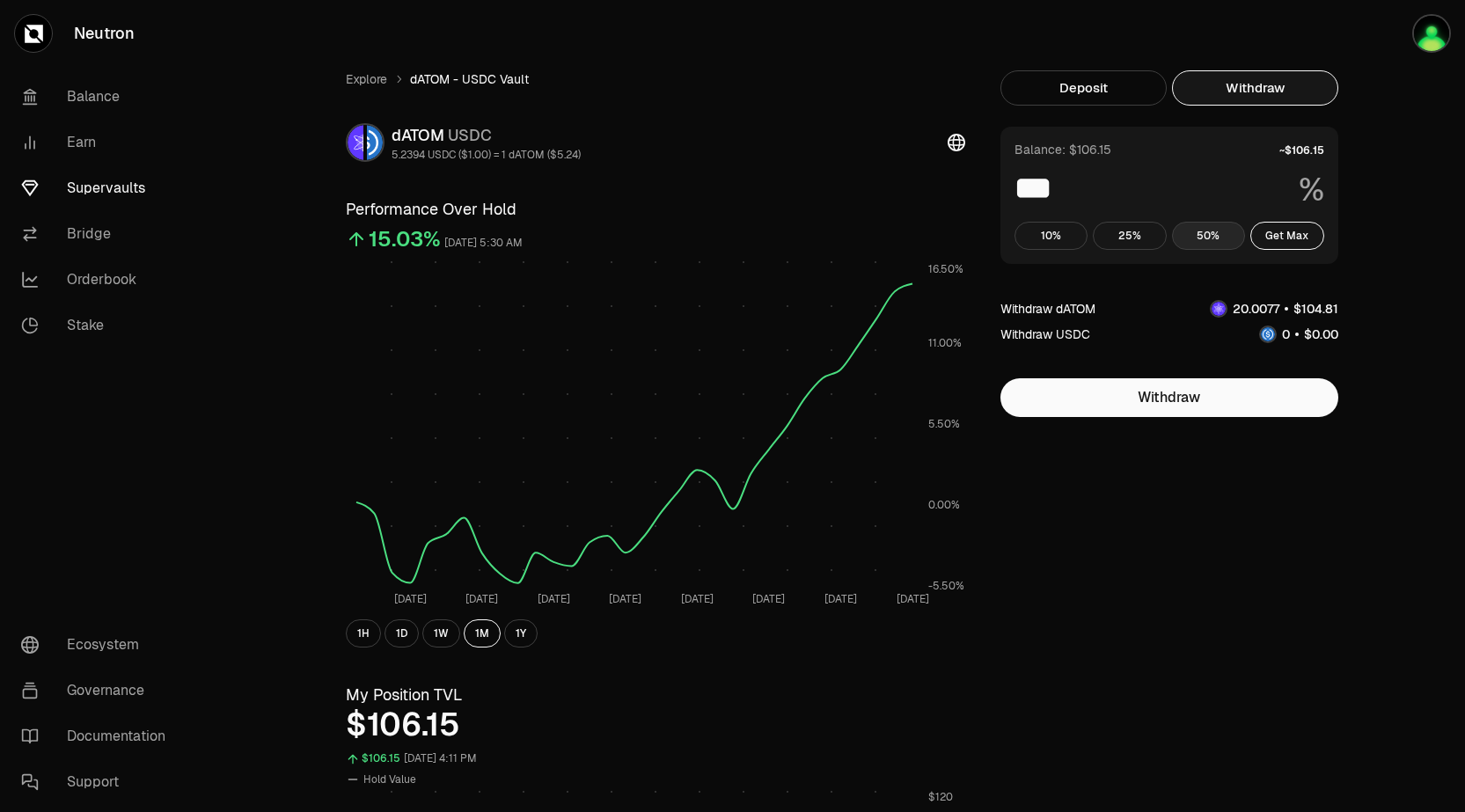
click at [1208, 235] on button "50%" at bounding box center [1209, 236] width 74 height 28
click at [1042, 232] on button "10%" at bounding box center [1052, 236] width 74 height 28
click at [1283, 242] on button "Get Max" at bounding box center [1287, 236] width 74 height 28
type input "***"
click at [87, 229] on link "Bridge" at bounding box center [99, 233] width 183 height 46
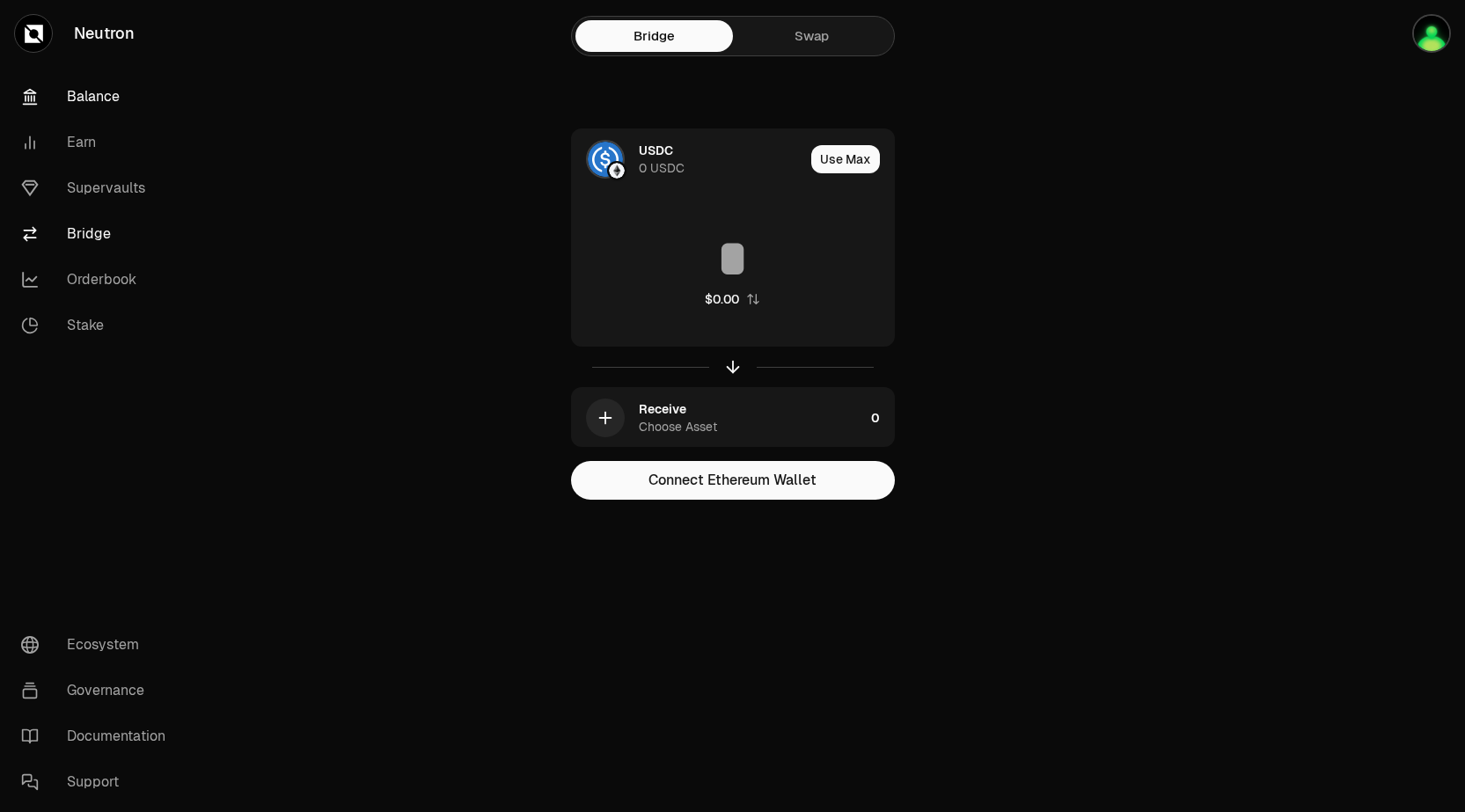
click at [133, 106] on link "Balance" at bounding box center [99, 97] width 183 height 46
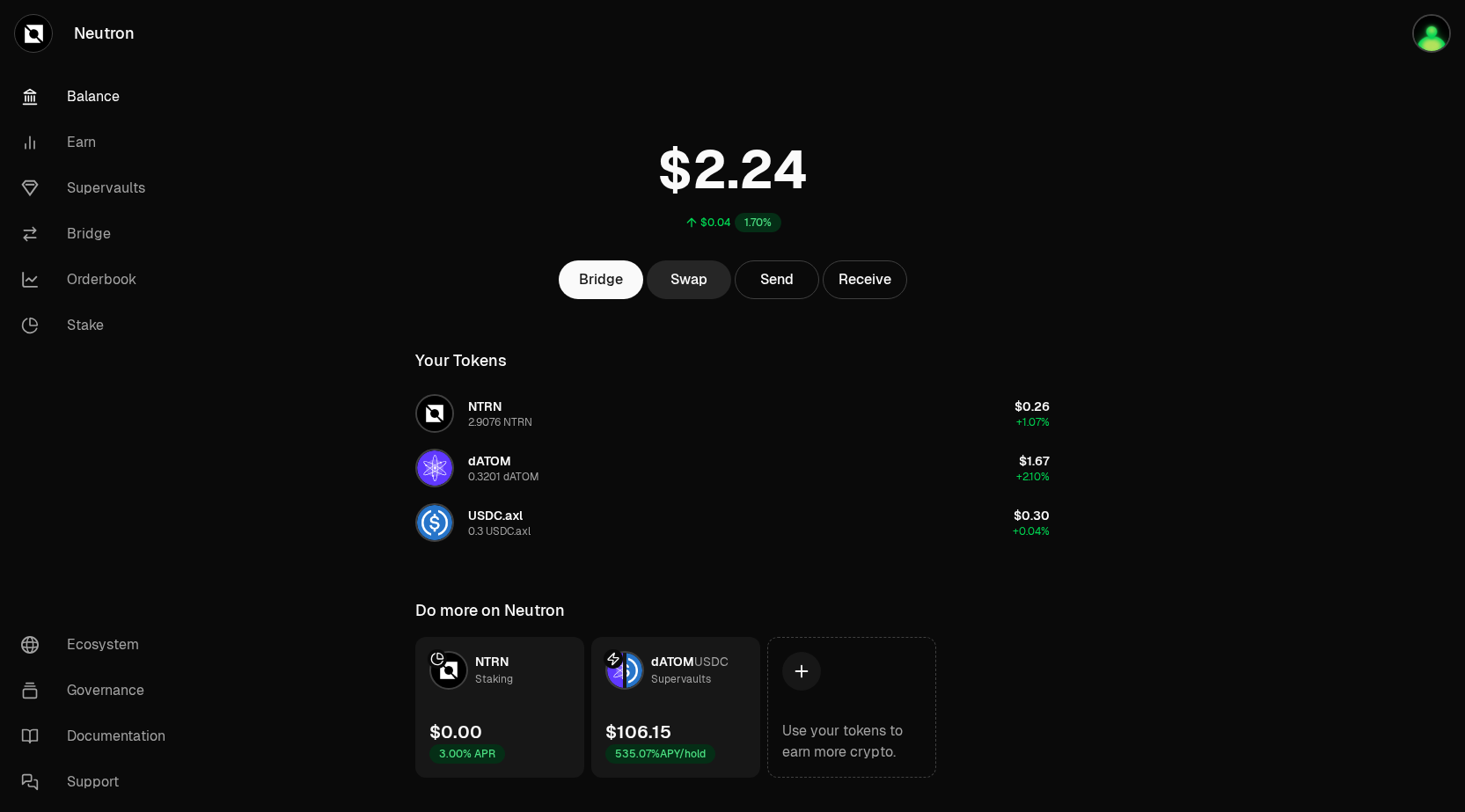
click at [693, 715] on link "dATOM USDC Supervaults $106.15 535.07% APY/hold" at bounding box center [676, 706] width 169 height 140
click at [610, 669] on img at bounding box center [614, 671] width 16 height 35
click at [90, 322] on link "Stake" at bounding box center [99, 325] width 183 height 46
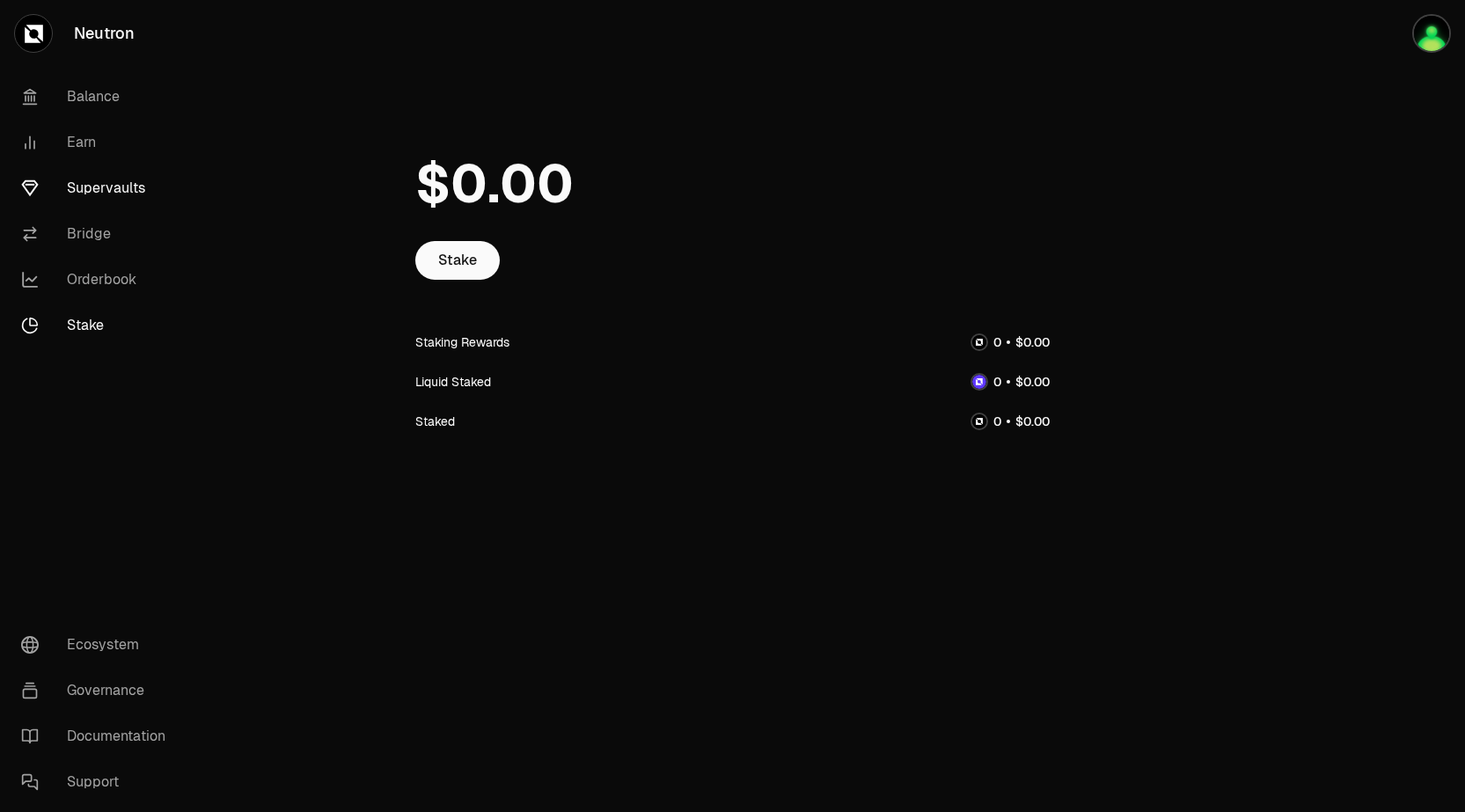
click at [144, 186] on link "Supervaults" at bounding box center [99, 188] width 183 height 46
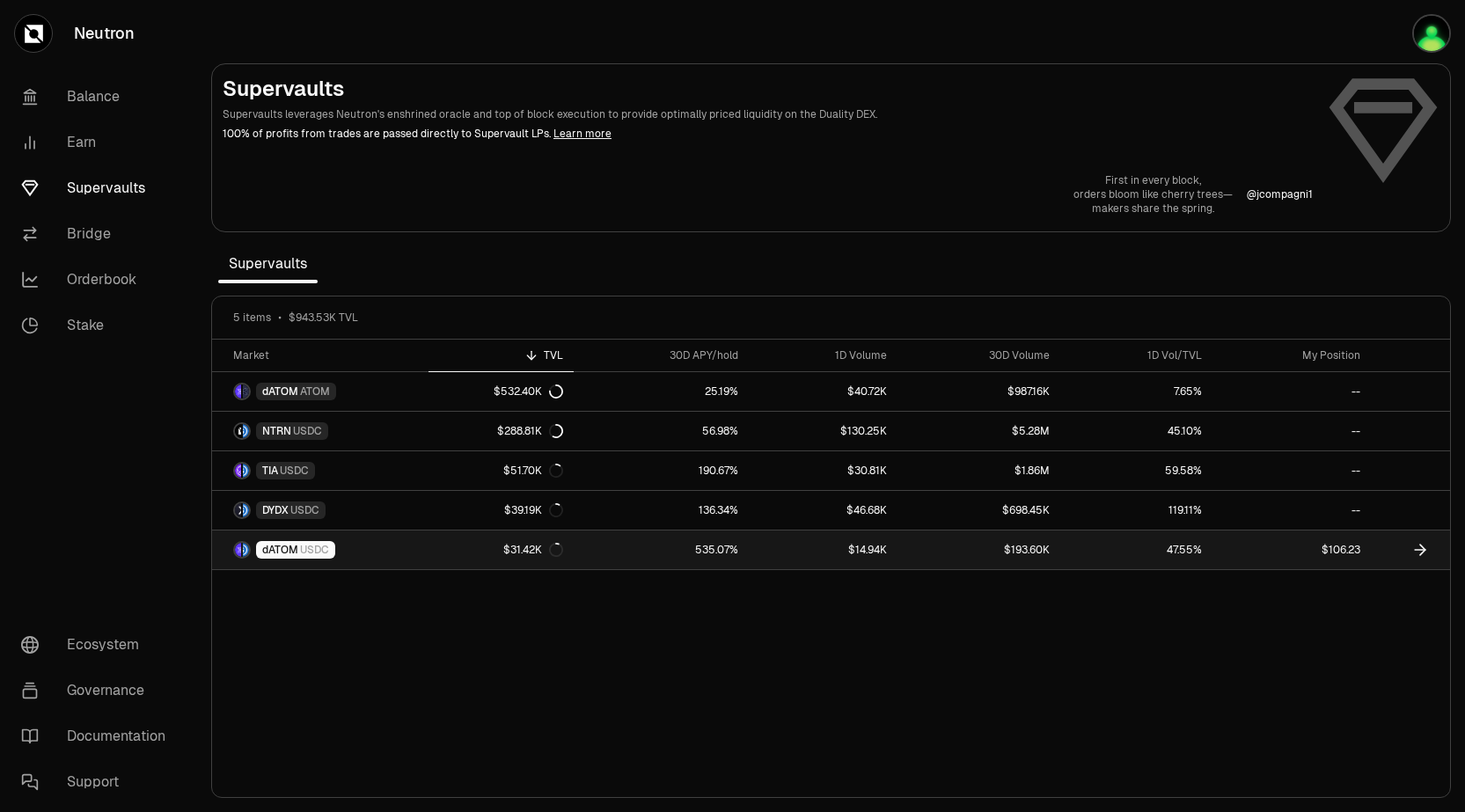
click at [1349, 556] on link "$106.23" at bounding box center [1292, 550] width 158 height 39
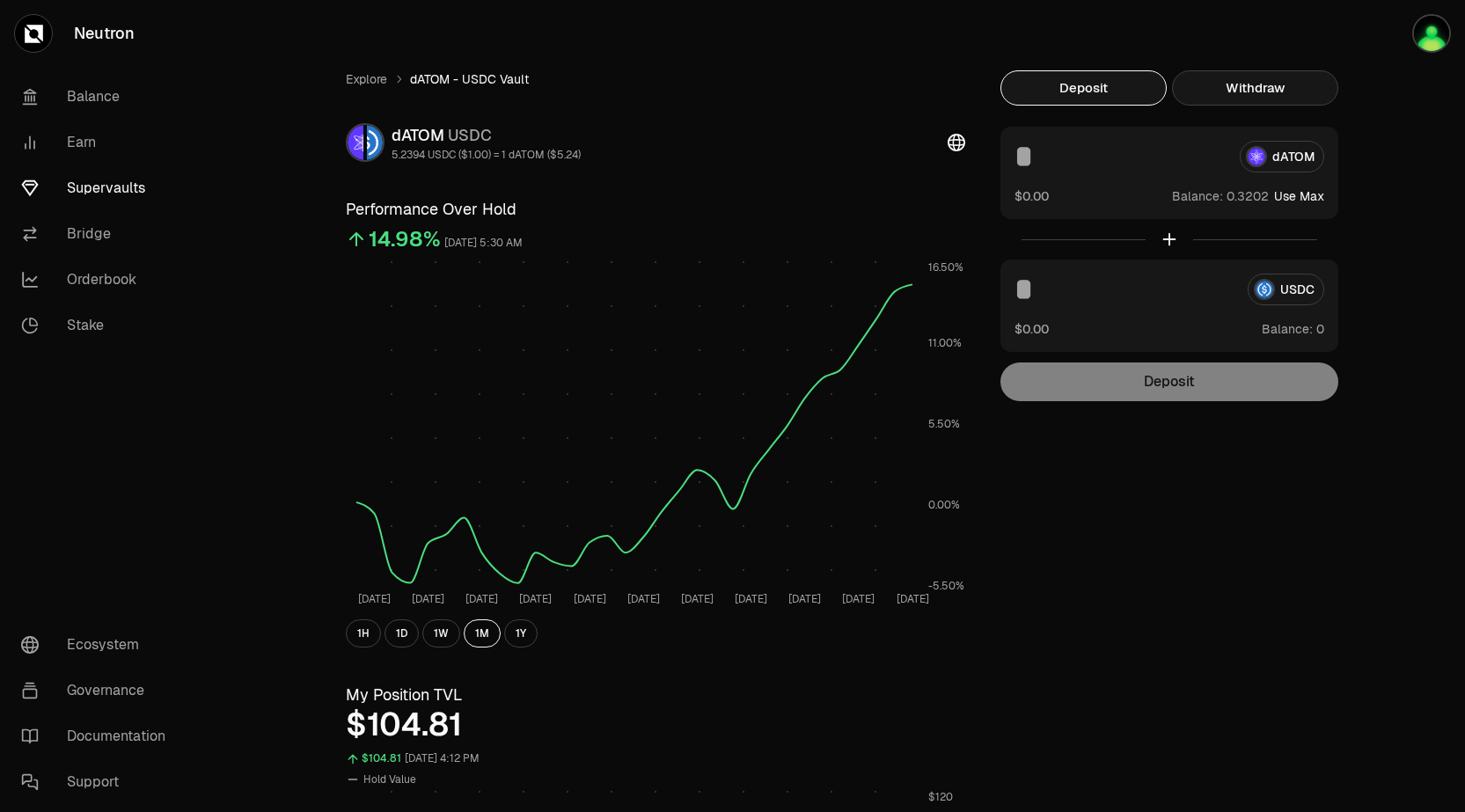
click at [1315, 88] on button "Withdraw" at bounding box center [1255, 88] width 166 height 35
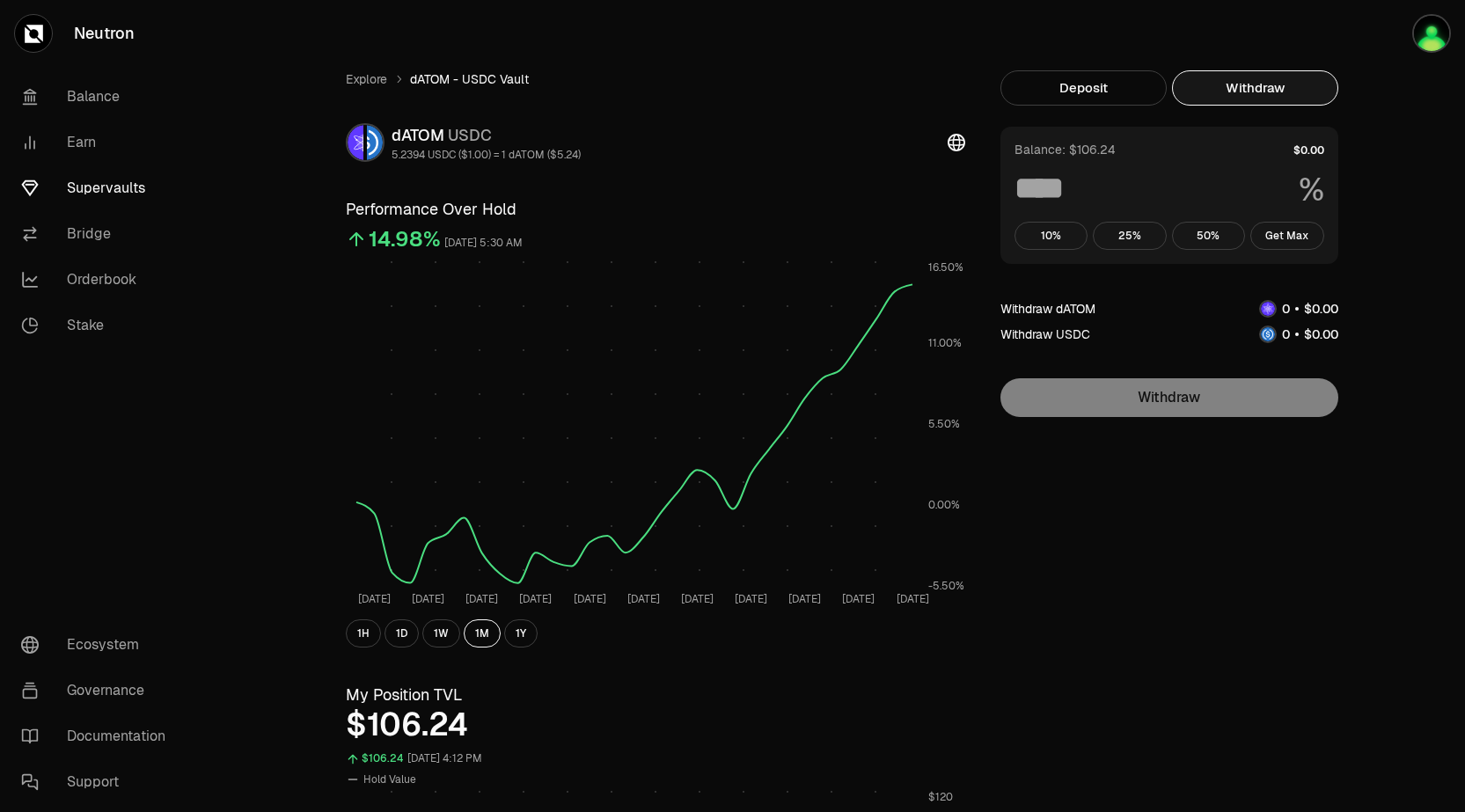
click at [1315, 88] on button "Withdraw" at bounding box center [1255, 88] width 166 height 35
click at [1285, 240] on button "Get Max" at bounding box center [1287, 236] width 74 height 28
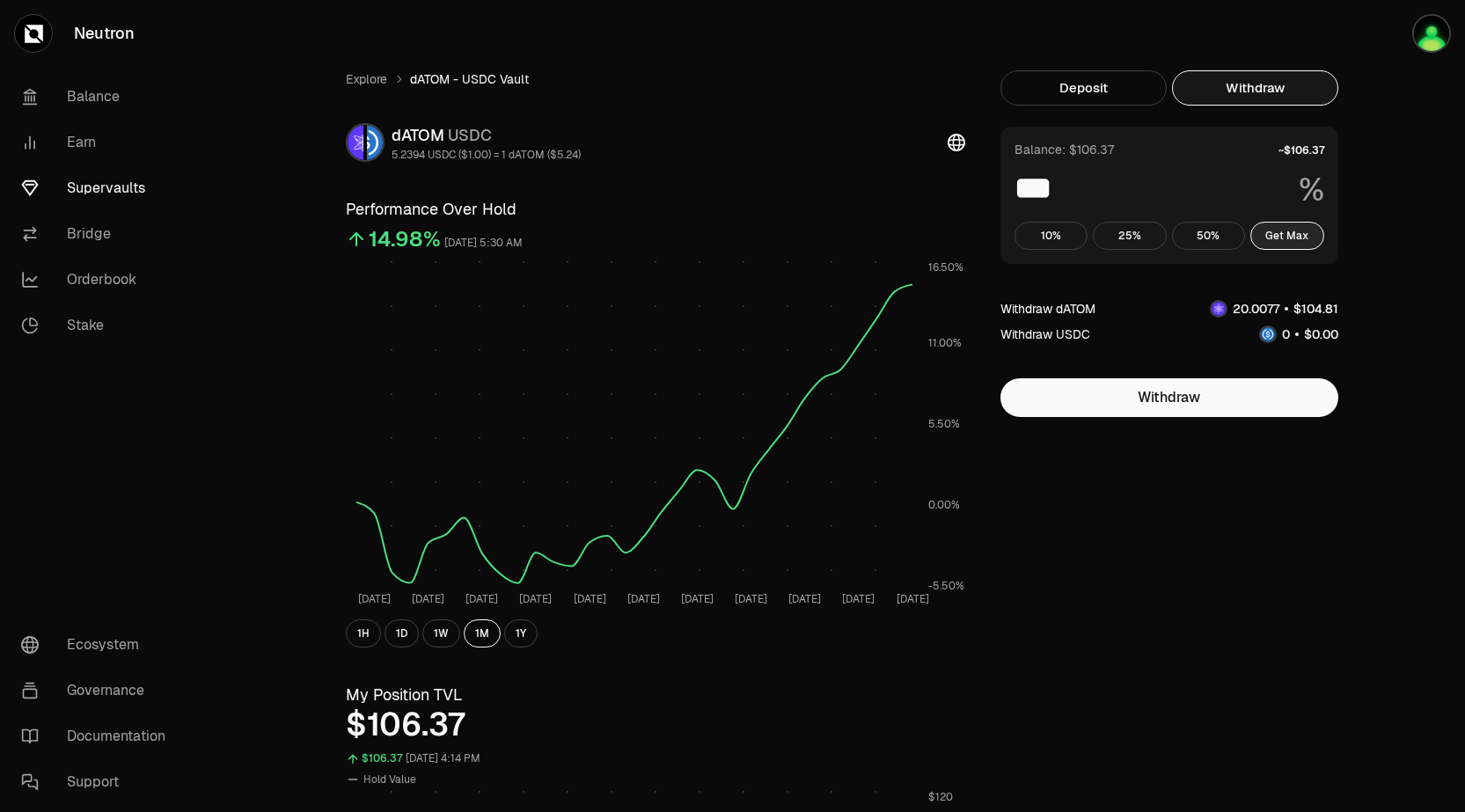
click at [1272, 249] on button "Get Max" at bounding box center [1287, 236] width 74 height 28
click at [1072, 232] on button "10%" at bounding box center [1052, 236] width 74 height 28
click at [1283, 239] on button "Get Max" at bounding box center [1287, 236] width 74 height 28
type input "***"
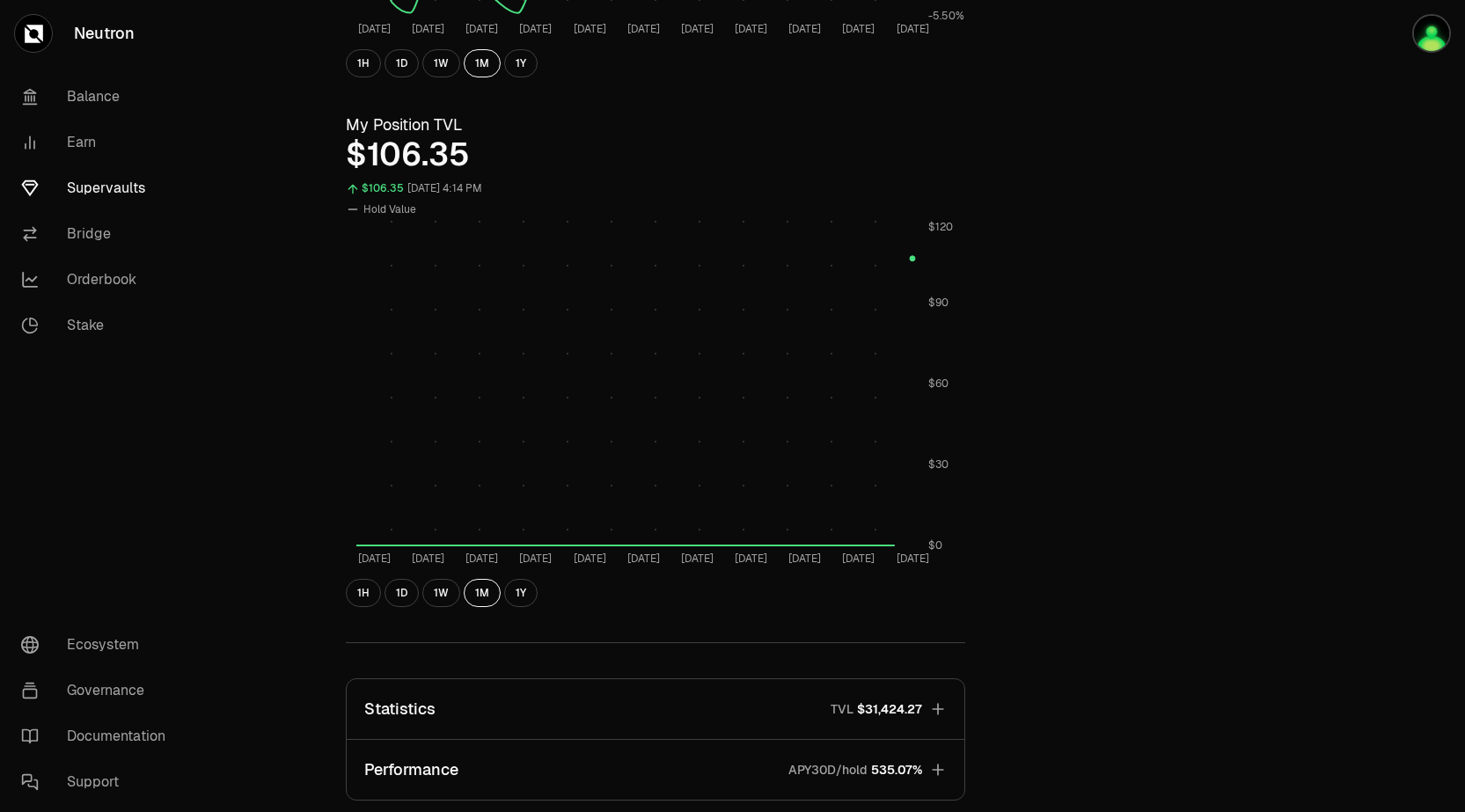
scroll to position [868, 0]
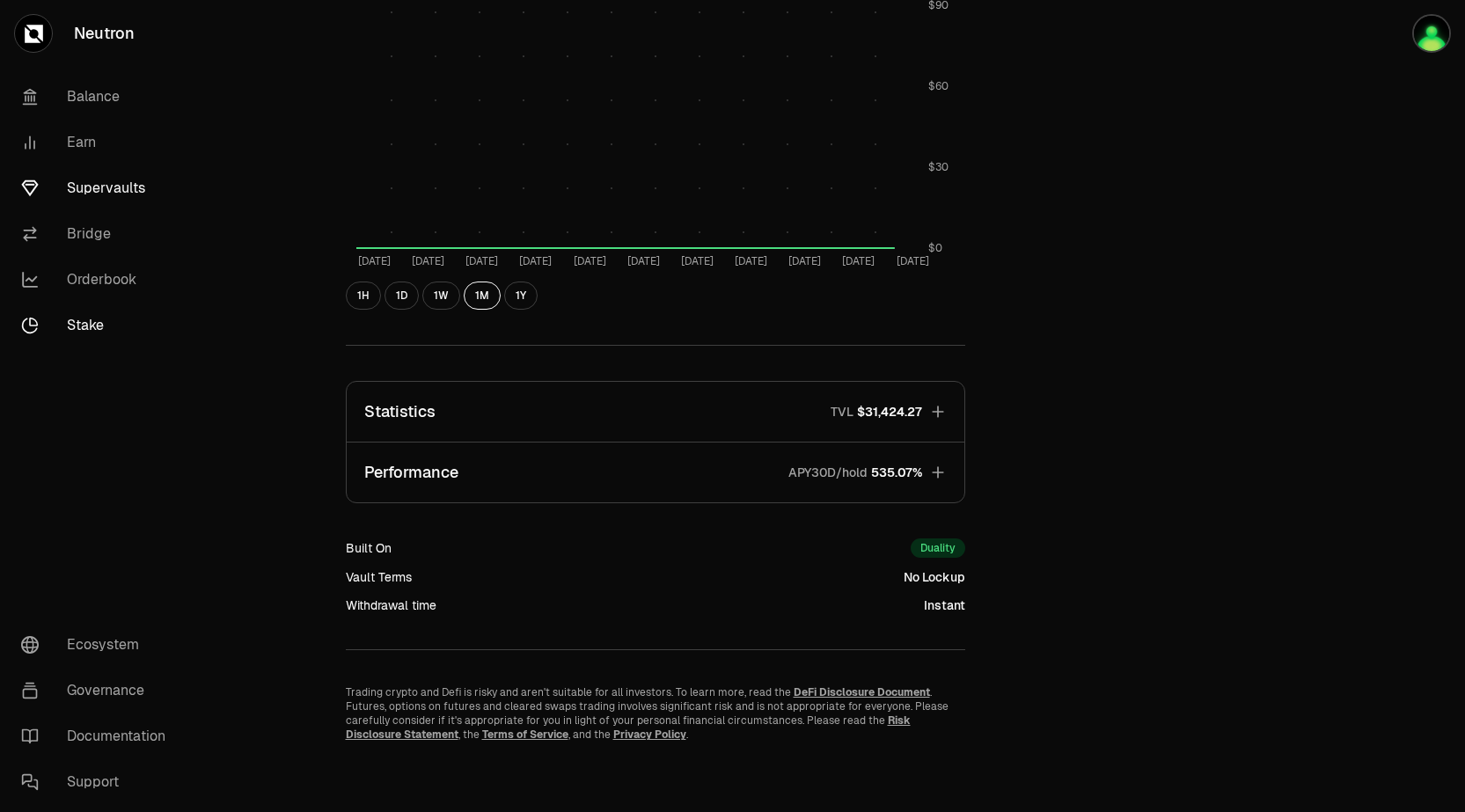
click at [81, 329] on link "Stake" at bounding box center [99, 325] width 183 height 46
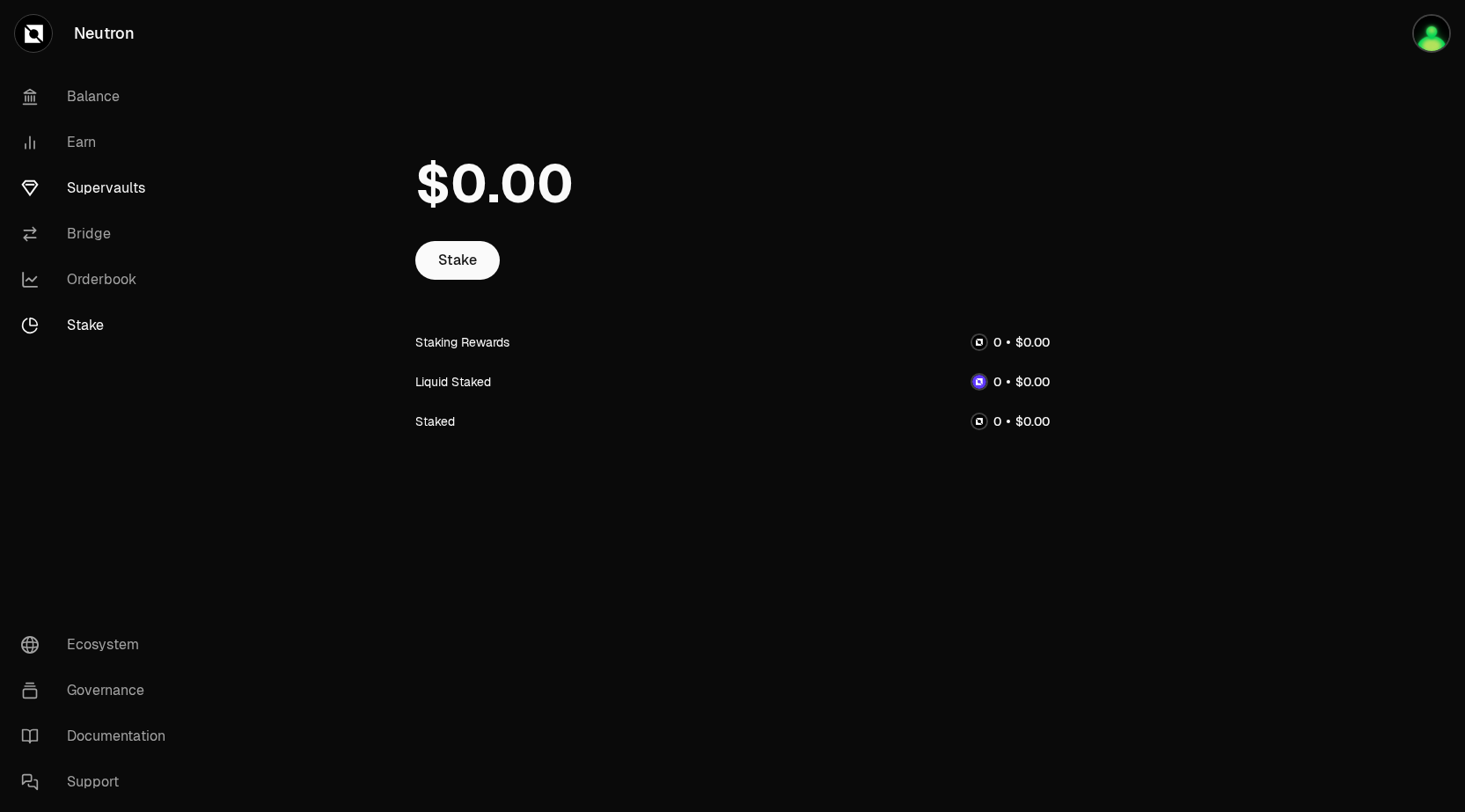
click at [110, 196] on link "Supervaults" at bounding box center [99, 188] width 183 height 46
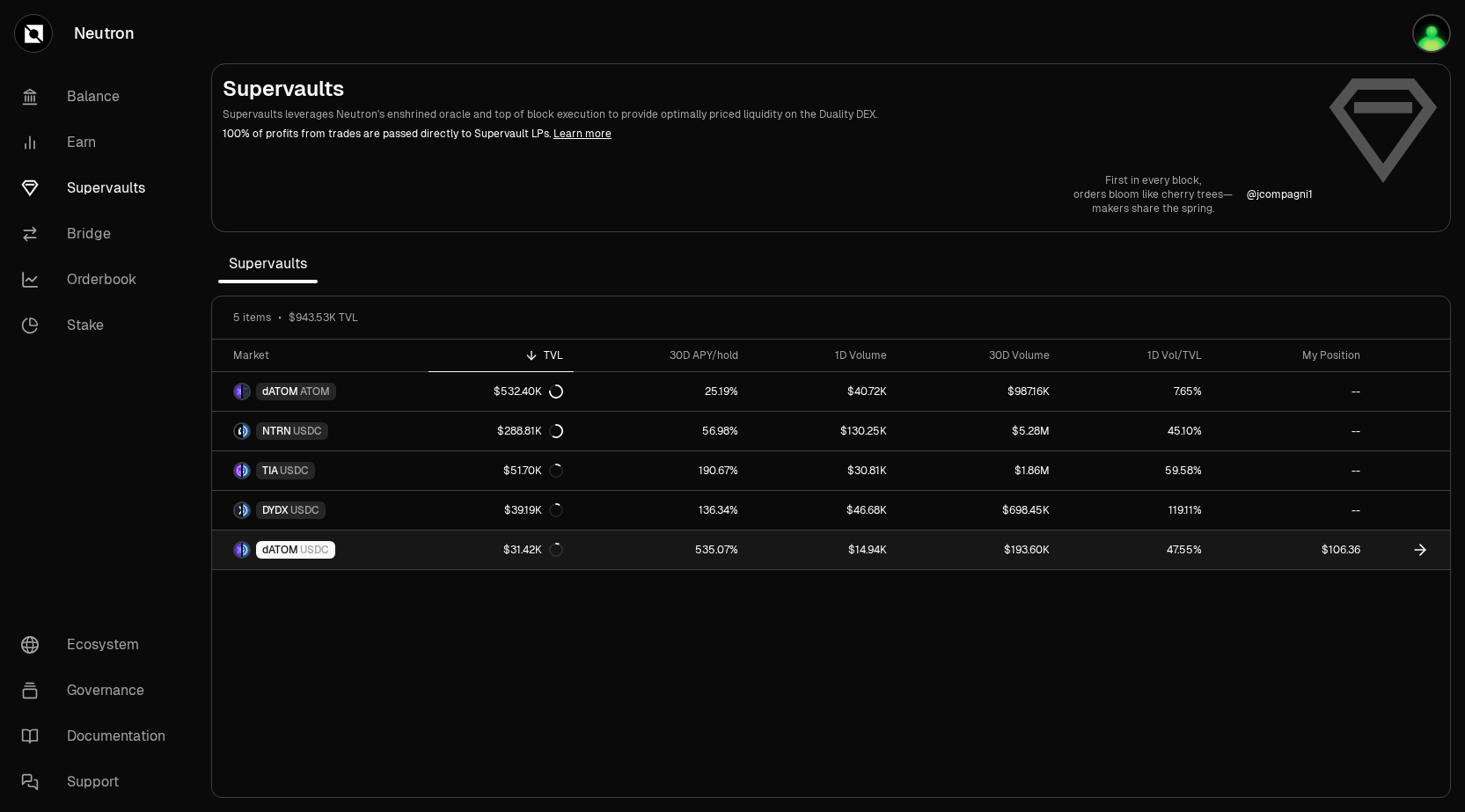
click at [1072, 551] on link "47.55%" at bounding box center [1137, 550] width 152 height 39
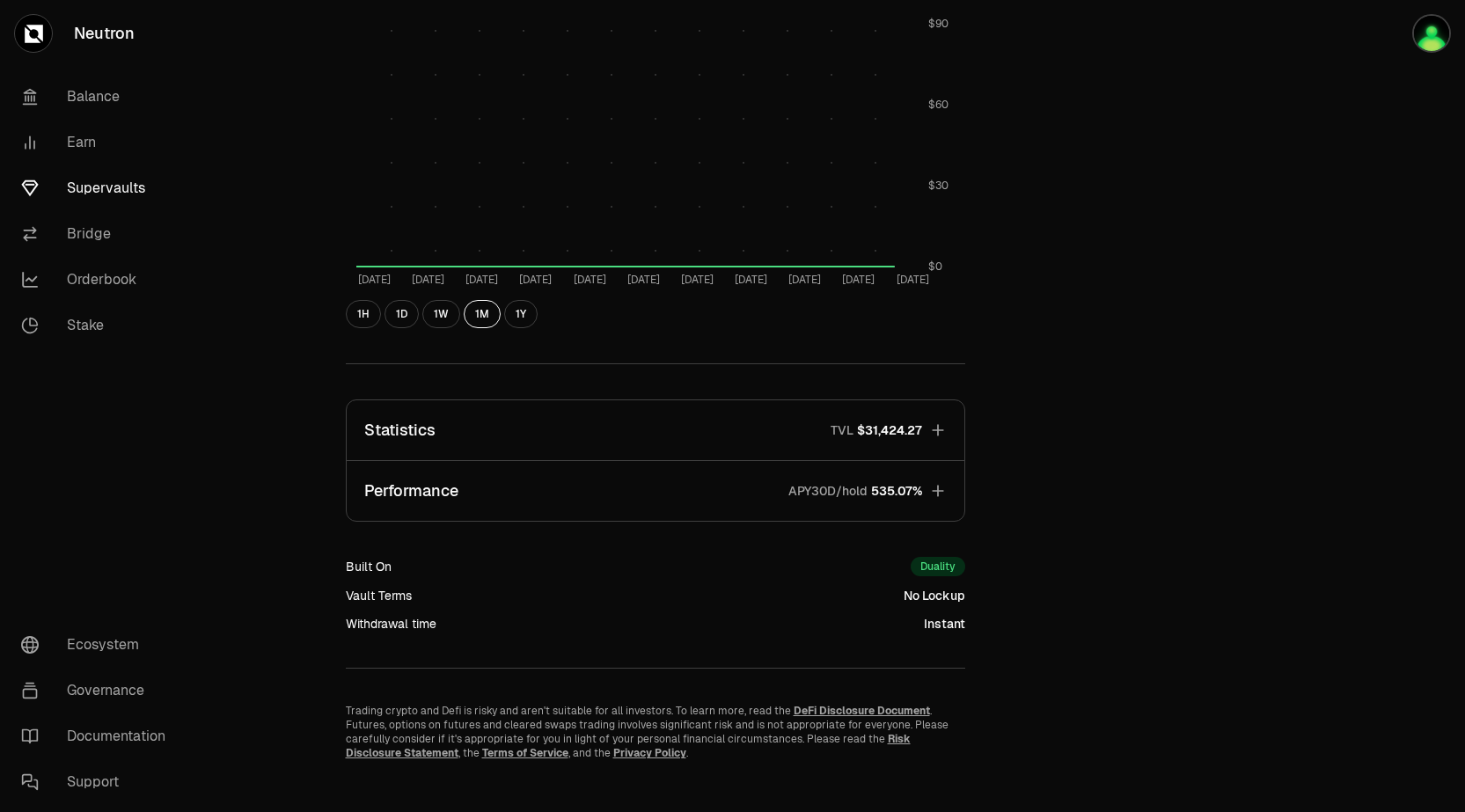
scroll to position [845, 0]
click at [939, 490] on icon "button" at bounding box center [938, 494] width 18 height 18
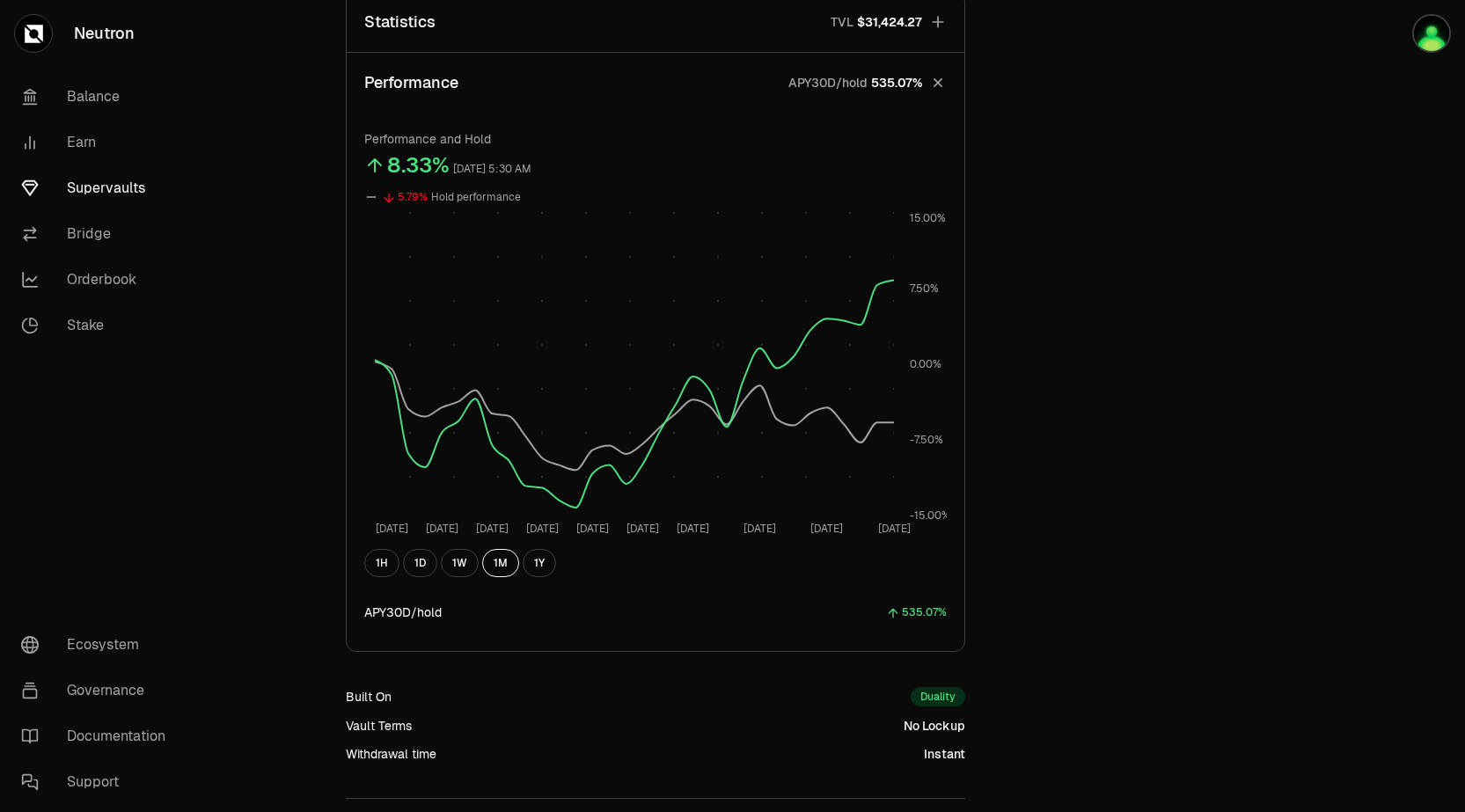
scroll to position [1373, 0]
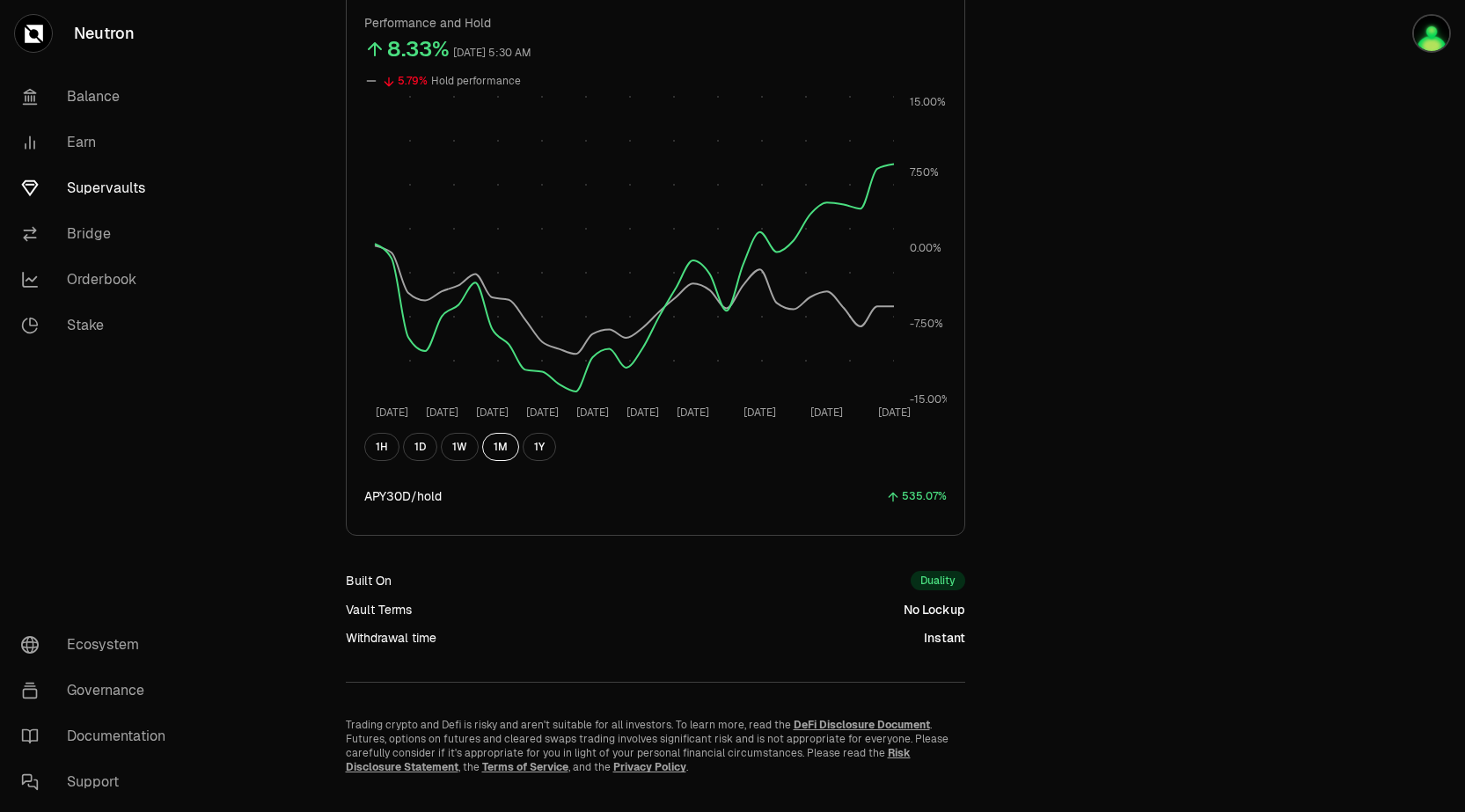
click at [906, 500] on div "535.07%" at bounding box center [924, 497] width 45 height 20
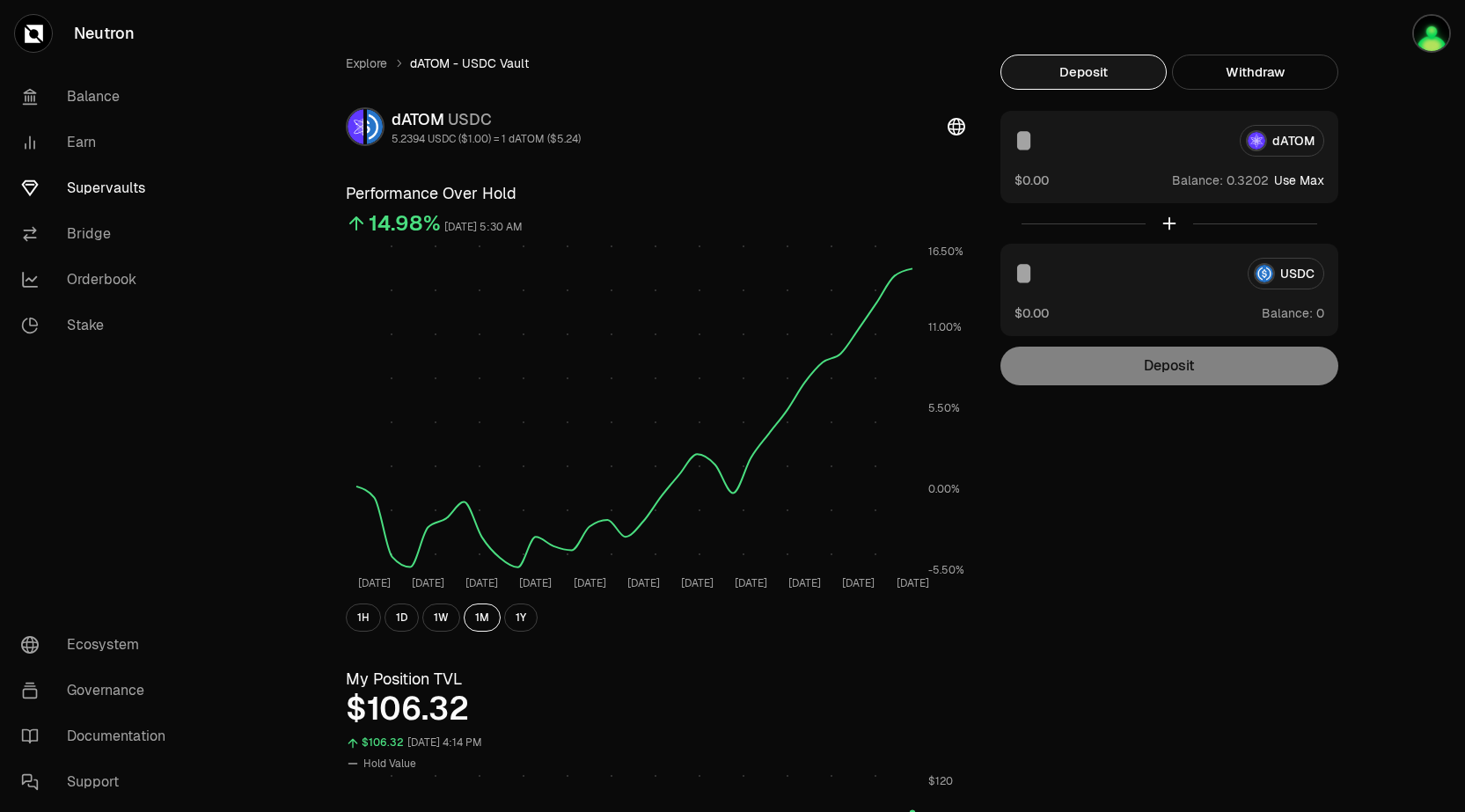
scroll to position [0, 0]
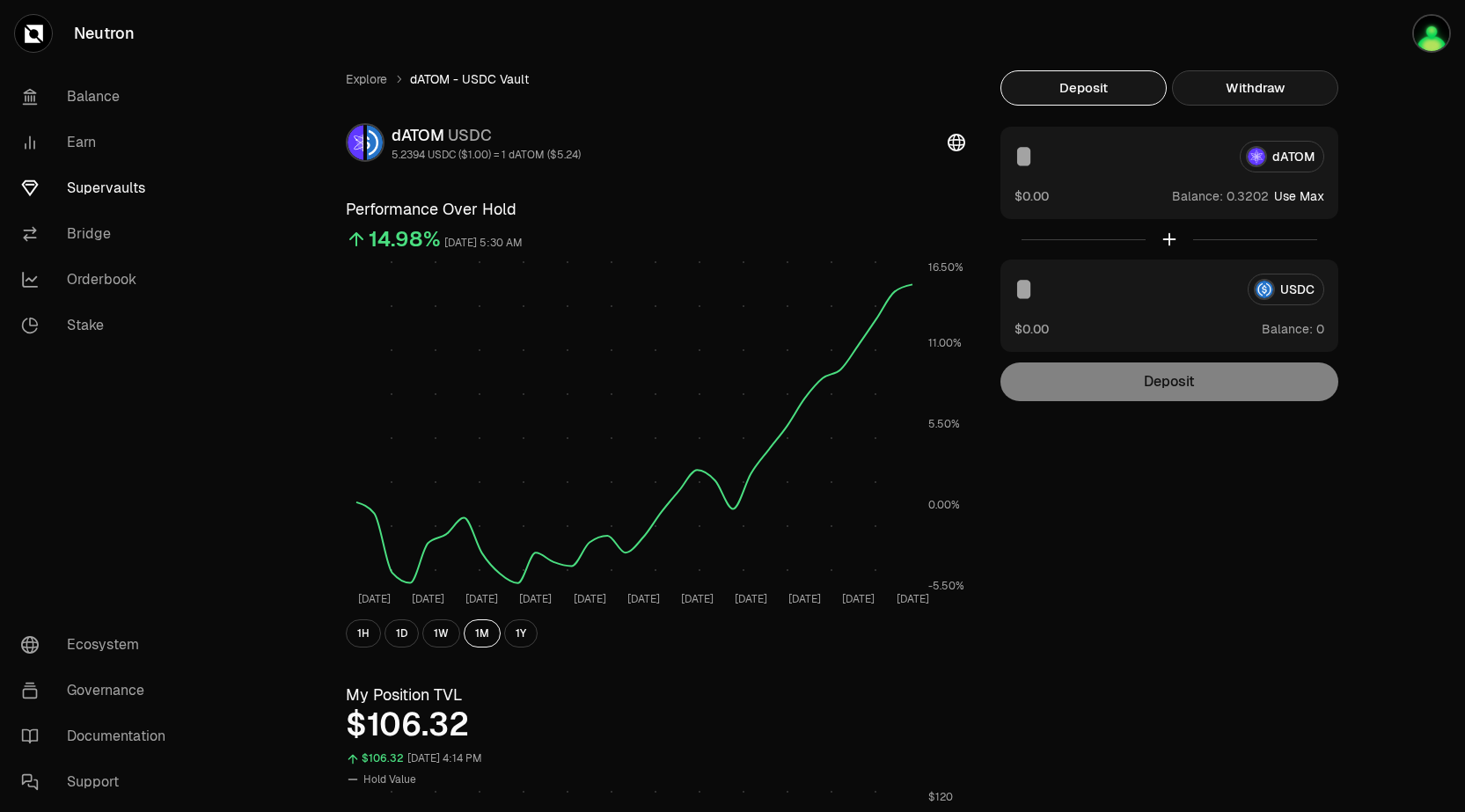
click at [1221, 95] on button "Withdraw" at bounding box center [1255, 88] width 166 height 35
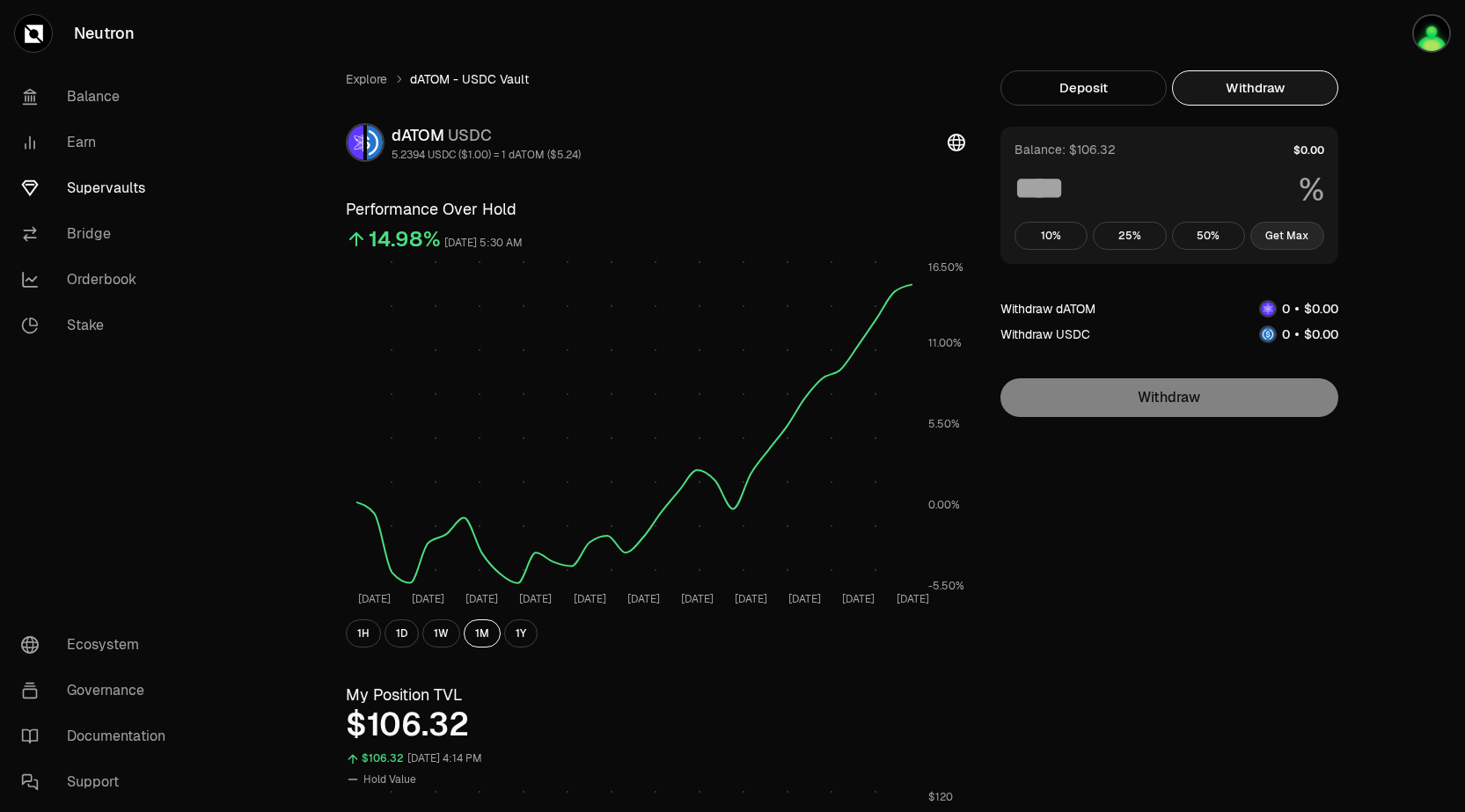
click at [1283, 240] on button "Get Max" at bounding box center [1287, 236] width 74 height 28
type input "***"
